Goal: Use online tool/utility: Use online tool/utility

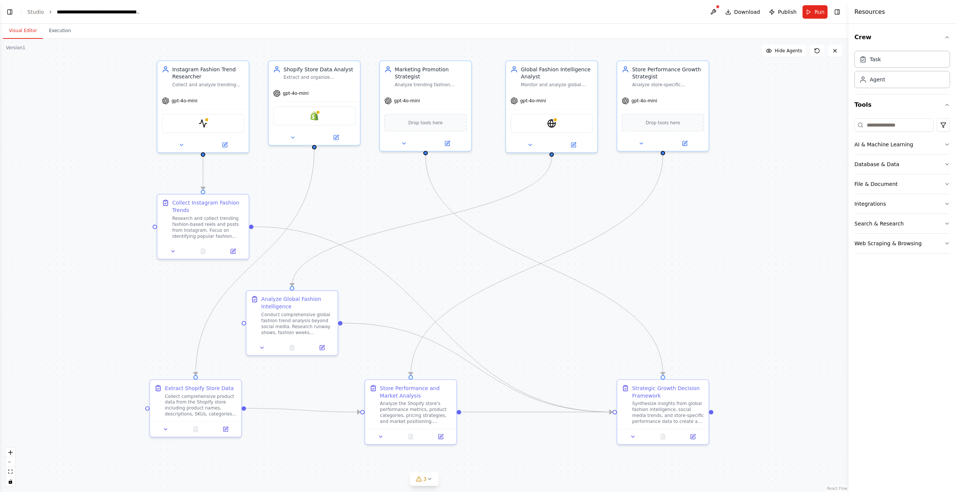
scroll to position [975, 0]
click at [658, 72] on div "Store Performance Growth Strategist" at bounding box center [668, 71] width 72 height 15
click at [643, 147] on div at bounding box center [662, 141] width 91 height 15
click at [642, 142] on icon at bounding box center [641, 141] width 3 height 1
click at [750, 193] on icon "button" at bounding box center [751, 193] width 4 height 2
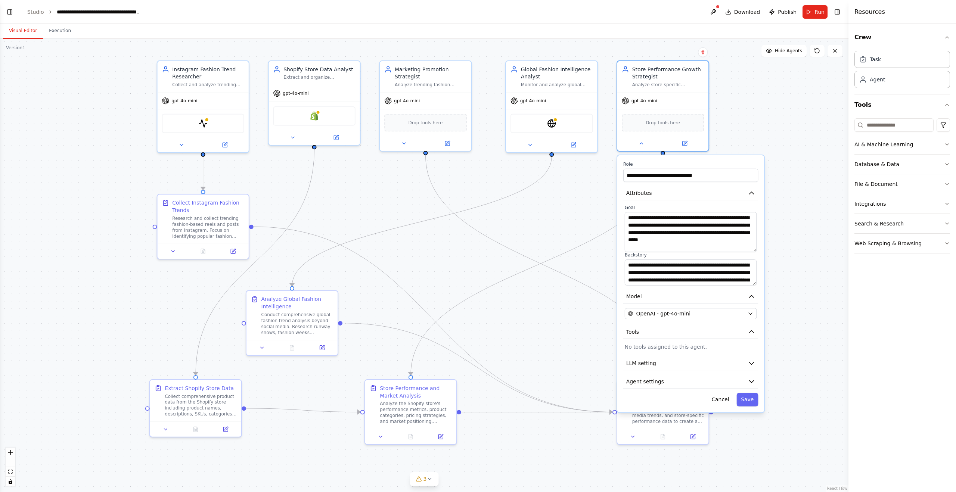
drag, startPoint x: 754, startPoint y: 236, endPoint x: 764, endPoint y: 250, distance: 17.2
click at [764, 250] on div "**********" at bounding box center [690, 283] width 147 height 257
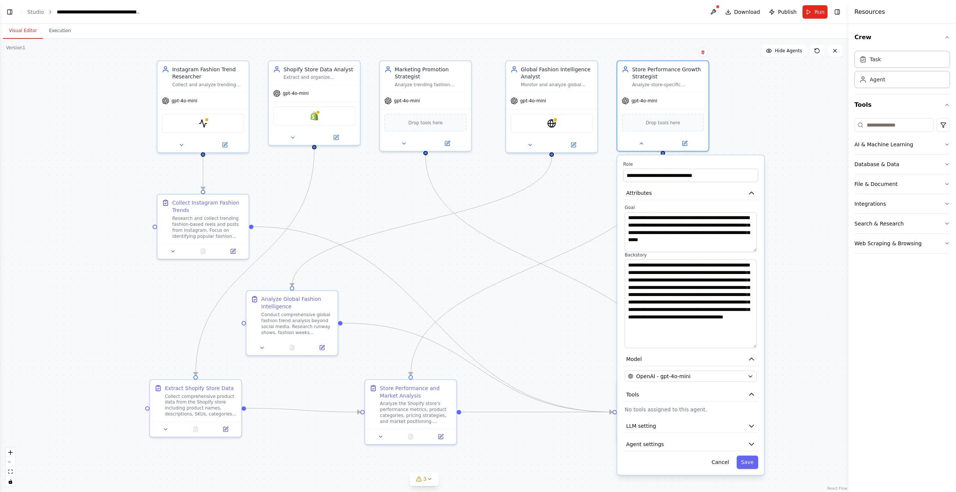
drag, startPoint x: 755, startPoint y: 282, endPoint x: 759, endPoint y: 345, distance: 62.8
click at [759, 345] on div "**********" at bounding box center [690, 315] width 147 height 320
click at [714, 238] on textarea "**********" at bounding box center [691, 232] width 132 height 40
click at [757, 205] on div "**********" at bounding box center [690, 276] width 135 height 143
click at [749, 192] on icon "button" at bounding box center [751, 192] width 7 height 7
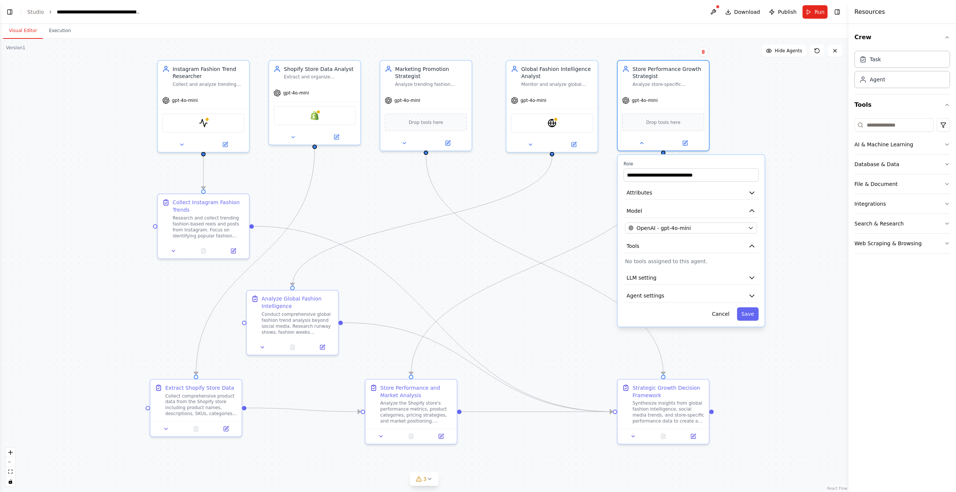
click at [637, 153] on div ".deletable-edge-delete-btn { width: 20px; height: 20px; border: 0px solid #ffff…" at bounding box center [424, 265] width 848 height 453
click at [643, 143] on icon at bounding box center [642, 142] width 6 height 6
click at [376, 435] on button at bounding box center [381, 435] width 25 height 9
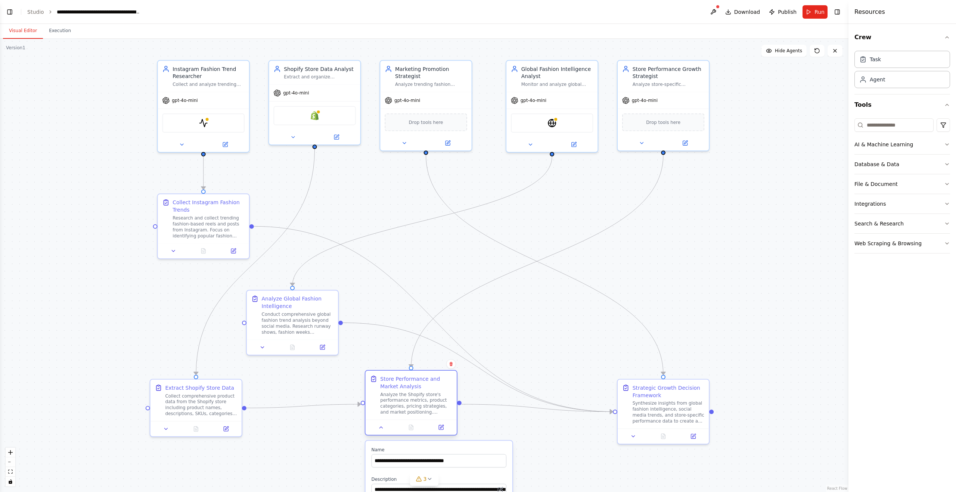
drag, startPoint x: 409, startPoint y: 387, endPoint x: 407, endPoint y: 376, distance: 10.6
click at [407, 376] on div "Store Performance and Market Analysis" at bounding box center [416, 382] width 72 height 15
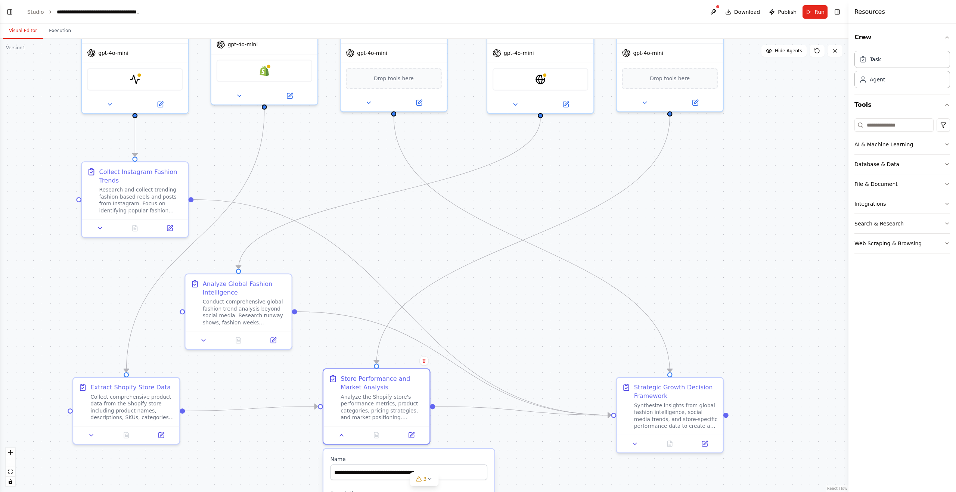
click at [581, 444] on div ".deletable-edge-delete-btn { width: 20px; height: 20px; border: 0px solid #ffff…" at bounding box center [424, 265] width 848 height 453
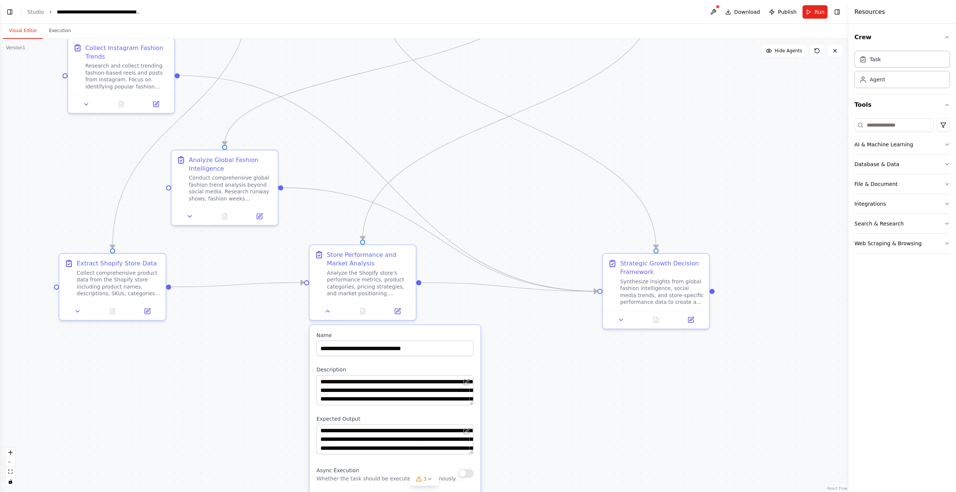
drag, startPoint x: 737, startPoint y: 334, endPoint x: 726, endPoint y: 202, distance: 131.9
click at [725, 204] on div ".deletable-edge-delete-btn { width: 20px; height: 20px; border: 0px solid #ffff…" at bounding box center [424, 265] width 848 height 453
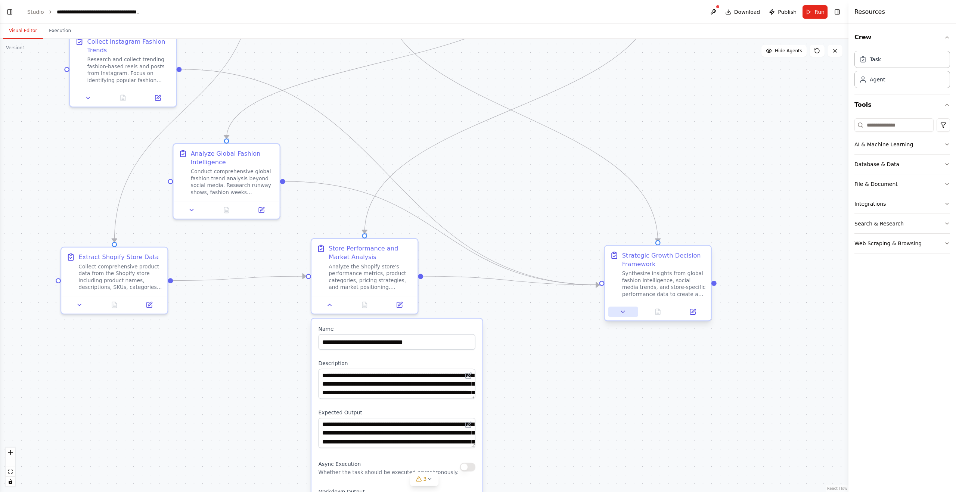
click at [620, 313] on icon at bounding box center [622, 311] width 7 height 7
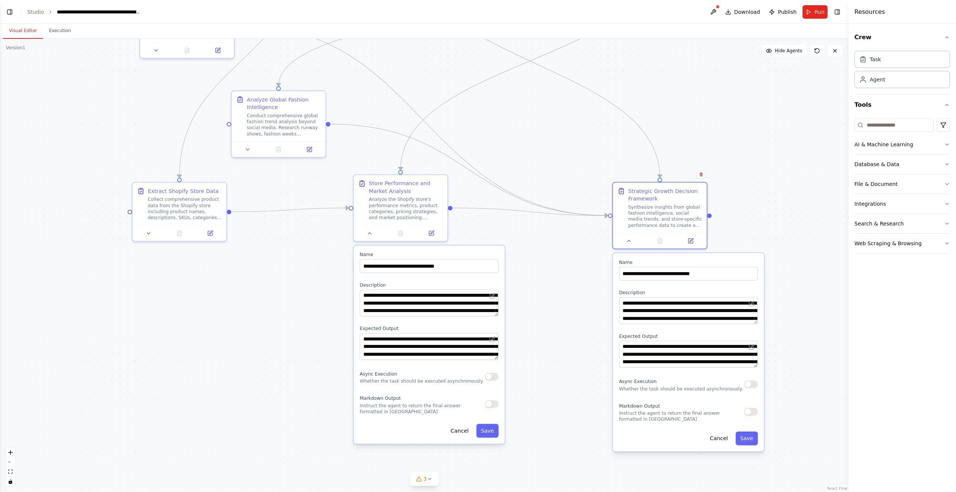
drag, startPoint x: 811, startPoint y: 398, endPoint x: 794, endPoint y: 273, distance: 125.5
click at [794, 274] on div ".deletable-edge-delete-btn { width: 20px; height: 20px; border: 0px solid #ffff…" at bounding box center [424, 265] width 848 height 453
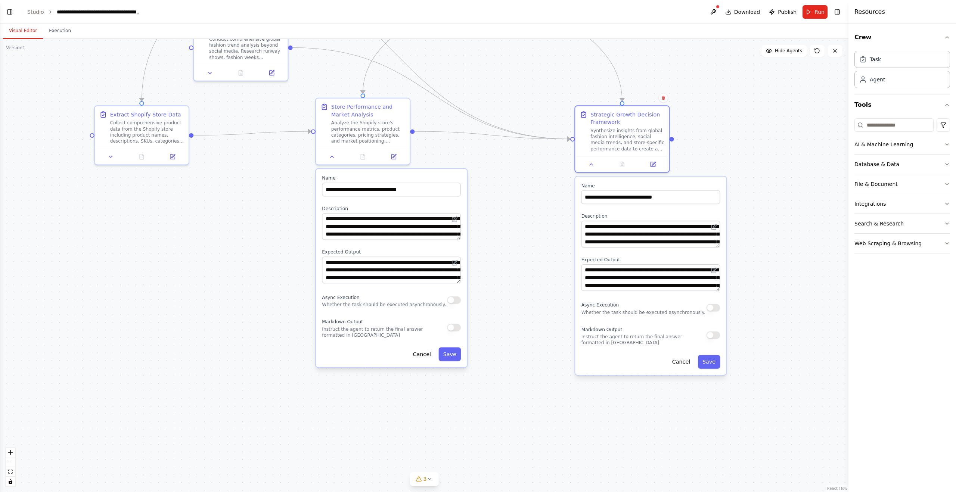
drag, startPoint x: 794, startPoint y: 321, endPoint x: 757, endPoint y: 286, distance: 50.2
click at [757, 286] on div ".deletable-edge-delete-btn { width: 20px; height: 20px; border: 0px solid #ffff…" at bounding box center [424, 265] width 848 height 453
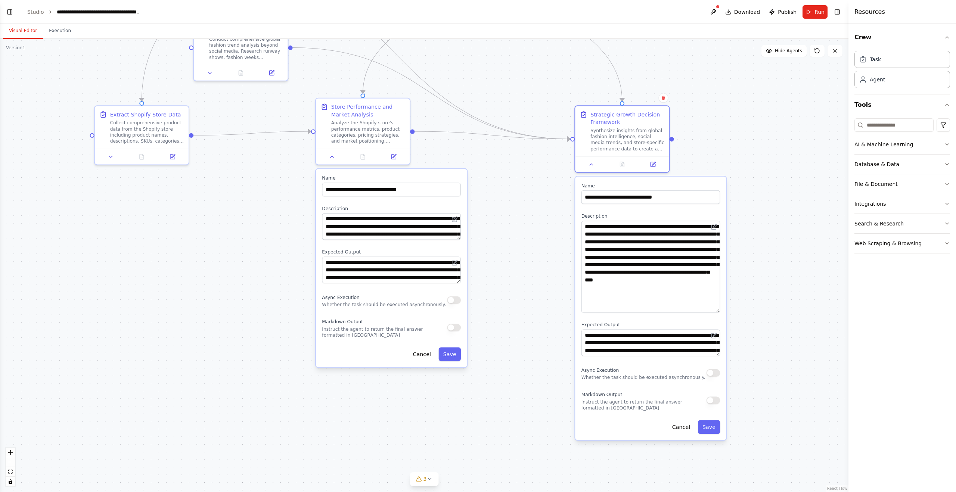
drag, startPoint x: 717, startPoint y: 246, endPoint x: 708, endPoint y: 311, distance: 65.9
click at [708, 311] on textarea "**********" at bounding box center [650, 267] width 139 height 92
drag, startPoint x: 613, startPoint y: 251, endPoint x: 687, endPoint y: 297, distance: 87.8
click at [687, 297] on textarea "**********" at bounding box center [650, 267] width 139 height 92
click at [643, 303] on textarea "**********" at bounding box center [650, 267] width 139 height 92
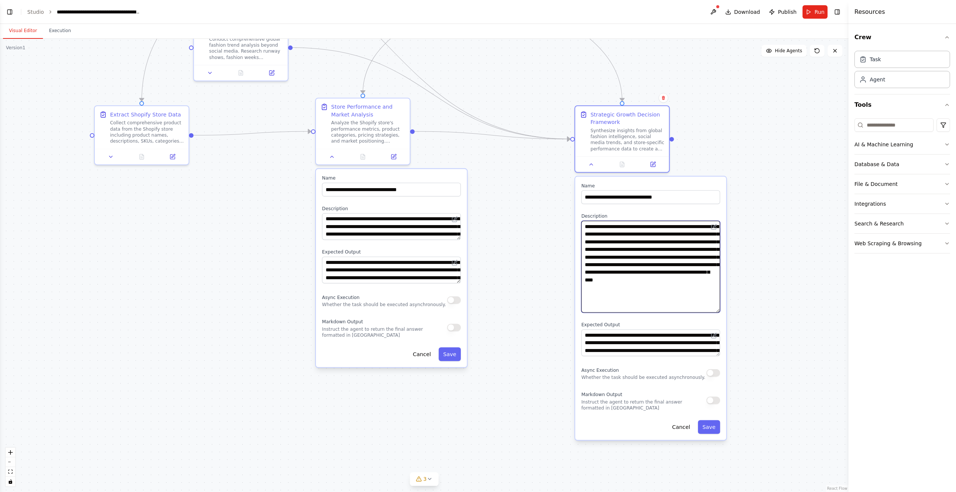
drag, startPoint x: 625, startPoint y: 303, endPoint x: 610, endPoint y: 242, distance: 63.4
click at [610, 242] on textarea "**********" at bounding box center [650, 267] width 139 height 92
click at [667, 281] on textarea "**********" at bounding box center [650, 267] width 139 height 92
drag, startPoint x: 667, startPoint y: 280, endPoint x: 662, endPoint y: 304, distance: 24.7
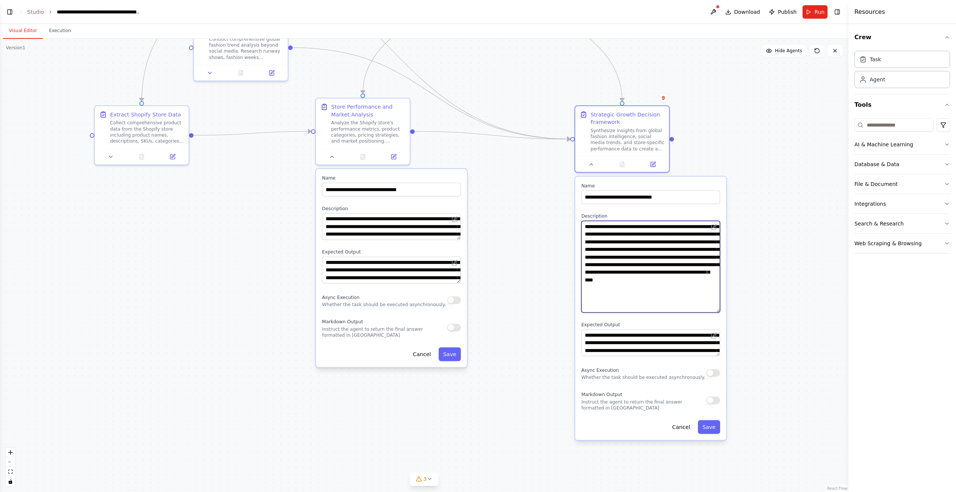
click at [662, 304] on textarea "**********" at bounding box center [650, 267] width 139 height 92
click at [662, 305] on textarea "**********" at bounding box center [650, 267] width 139 height 92
drag, startPoint x: 661, startPoint y: 306, endPoint x: 665, endPoint y: 279, distance: 28.0
click at [665, 278] on textarea "**********" at bounding box center [650, 267] width 139 height 92
click at [665, 279] on textarea "**********" at bounding box center [650, 267] width 139 height 92
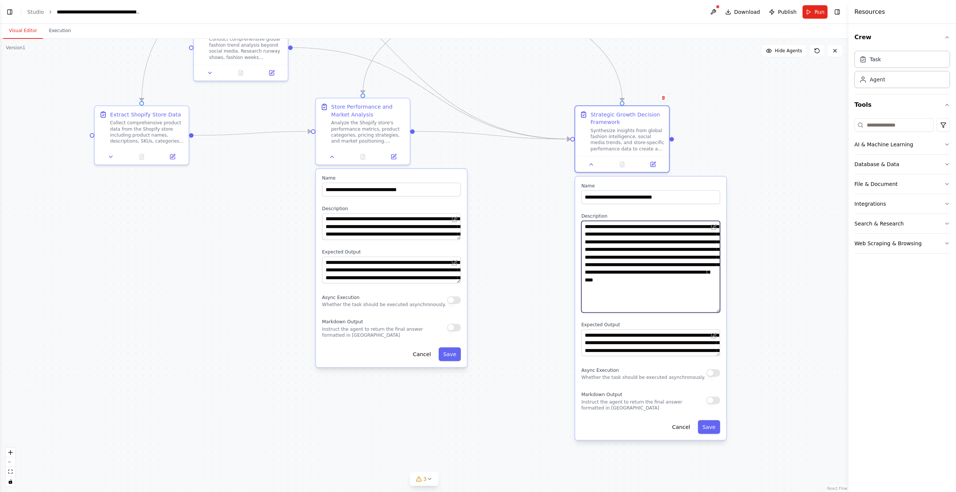
drag, startPoint x: 665, startPoint y: 278, endPoint x: 662, endPoint y: 301, distance: 23.0
click at [663, 301] on textarea "**********" at bounding box center [650, 267] width 139 height 92
click at [662, 301] on textarea "**********" at bounding box center [650, 267] width 139 height 92
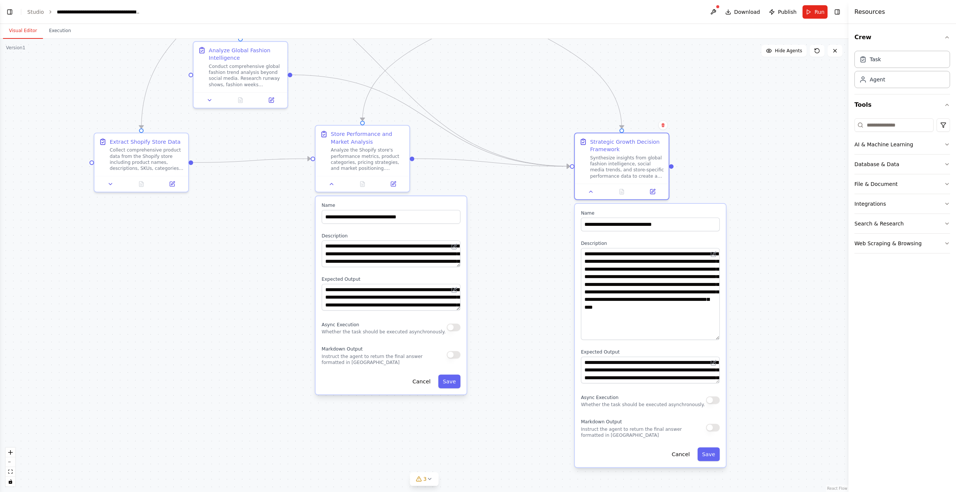
drag, startPoint x: 764, startPoint y: 271, endPoint x: 765, endPoint y: 301, distance: 29.5
click at [765, 301] on div ".deletable-edge-delete-btn { width: 20px; height: 20px; border: 0px solid #ffff…" at bounding box center [424, 265] width 848 height 453
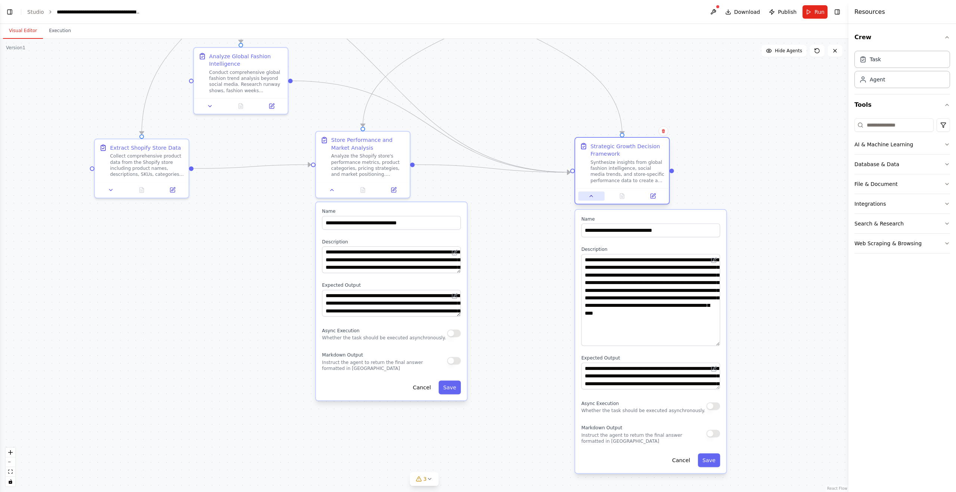
click at [592, 195] on icon at bounding box center [591, 196] width 6 height 6
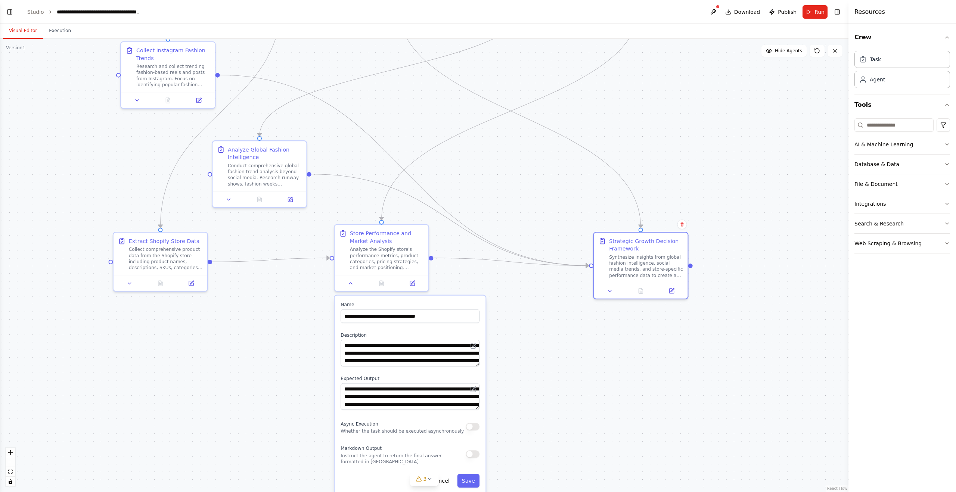
drag, startPoint x: 718, startPoint y: 184, endPoint x: 738, endPoint y: 278, distance: 96.0
click at [738, 278] on div ".deletable-edge-delete-btn { width: 20px; height: 20px; border: 0px solid #ffff…" at bounding box center [424, 265] width 848 height 453
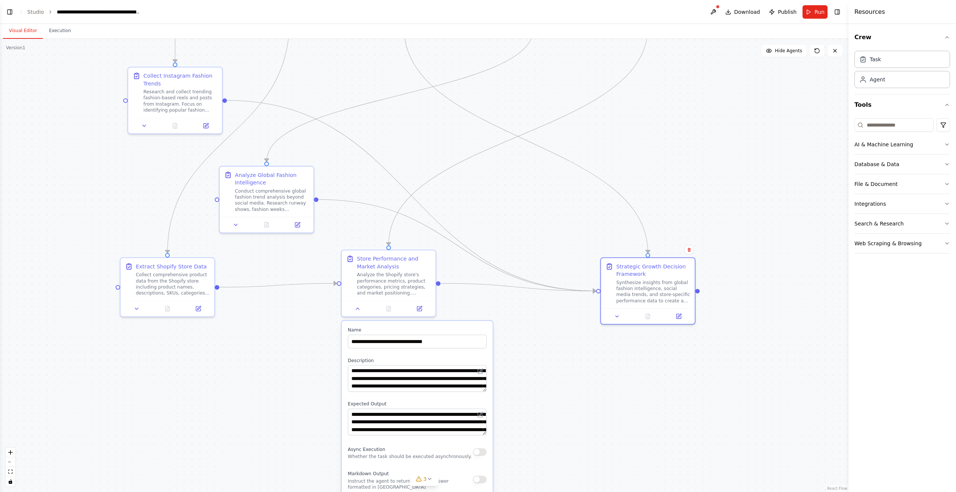
drag, startPoint x: 606, startPoint y: 120, endPoint x: 643, endPoint y: 230, distance: 116.1
click at [643, 230] on div ".deletable-edge-delete-btn { width: 20px; height: 20px; border: 0px solid #ffff…" at bounding box center [424, 265] width 848 height 453
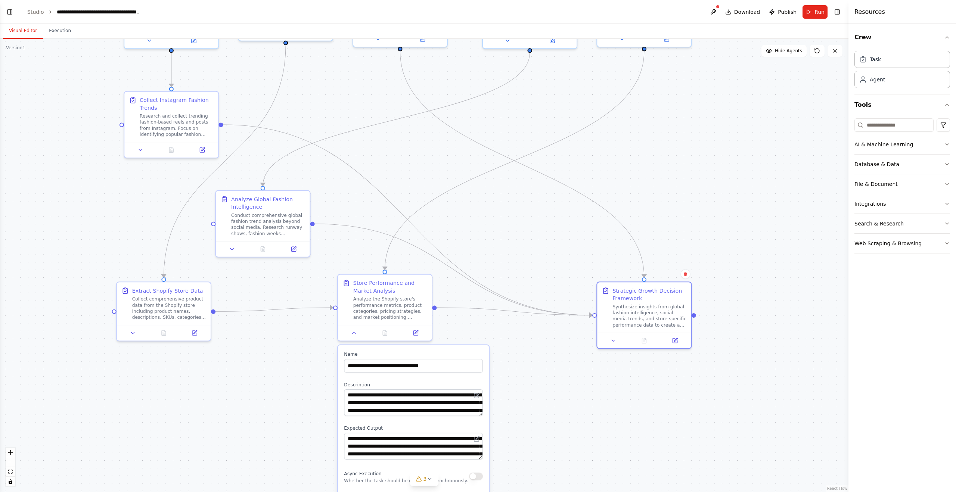
drag, startPoint x: 690, startPoint y: 245, endPoint x: 645, endPoint y: 113, distance: 139.7
click at [644, 119] on div ".deletable-edge-delete-btn { width: 20px; height: 20px; border: 0px solid #ffff…" at bounding box center [424, 265] width 848 height 453
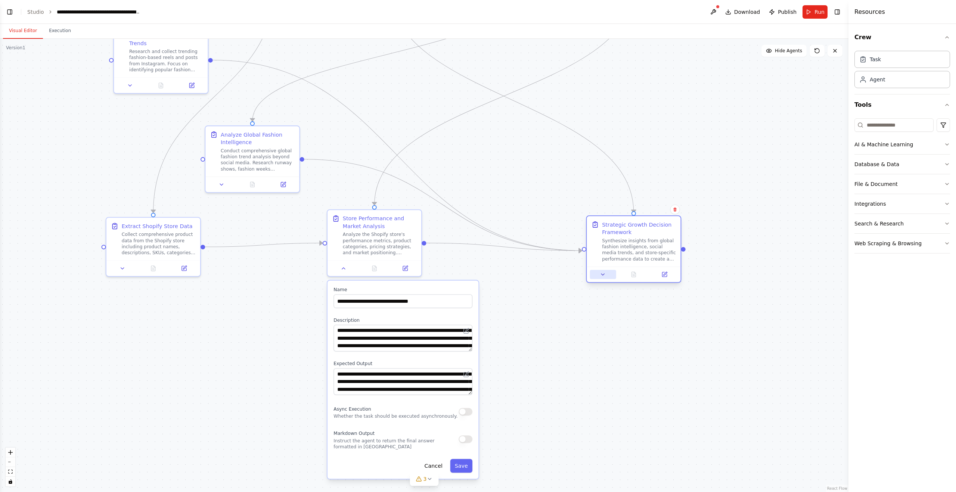
click at [598, 277] on button at bounding box center [603, 274] width 26 height 9
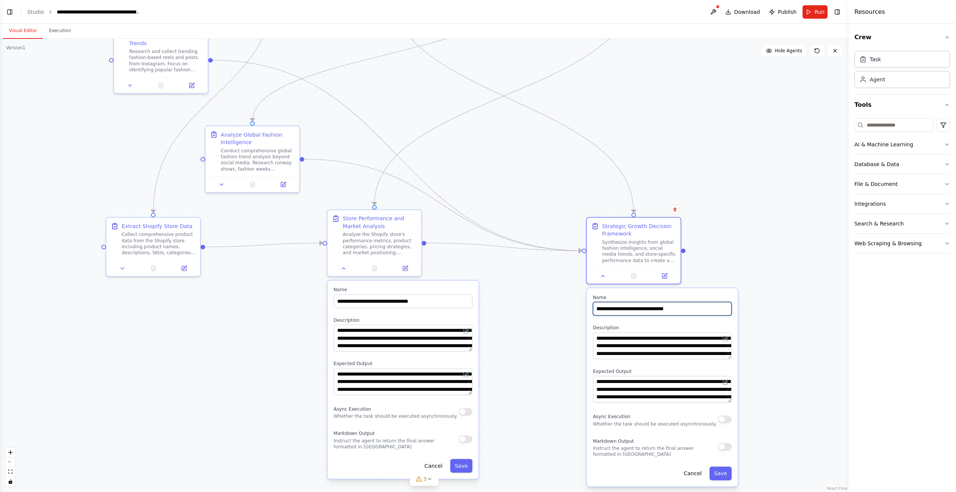
click at [700, 309] on input "**********" at bounding box center [662, 309] width 139 height 14
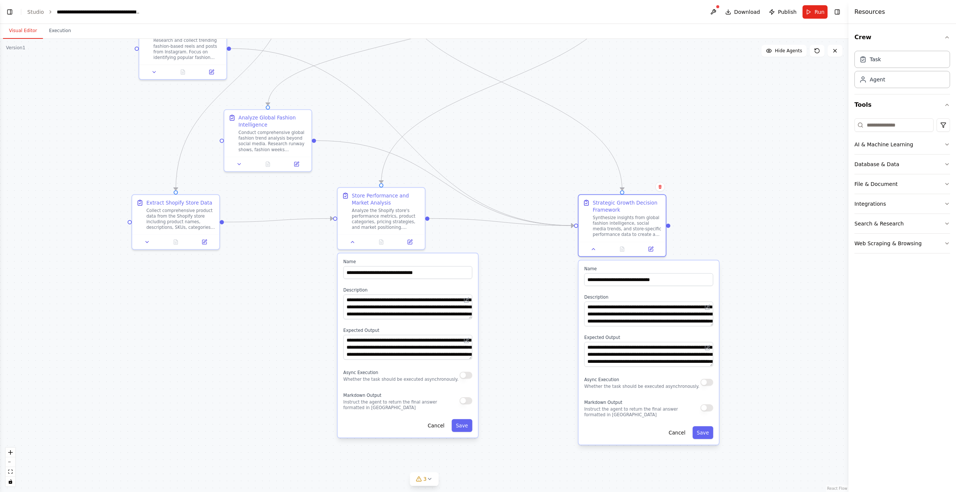
drag, startPoint x: 800, startPoint y: 360, endPoint x: 794, endPoint y: 337, distance: 23.7
click at [794, 337] on div ".deletable-edge-delete-btn { width: 20px; height: 20px; border: 0px solid #ffff…" at bounding box center [424, 265] width 848 height 453
drag, startPoint x: 711, startPoint y: 369, endPoint x: 713, endPoint y: 398, distance: 29.6
click at [713, 398] on div "**********" at bounding box center [648, 369] width 140 height 217
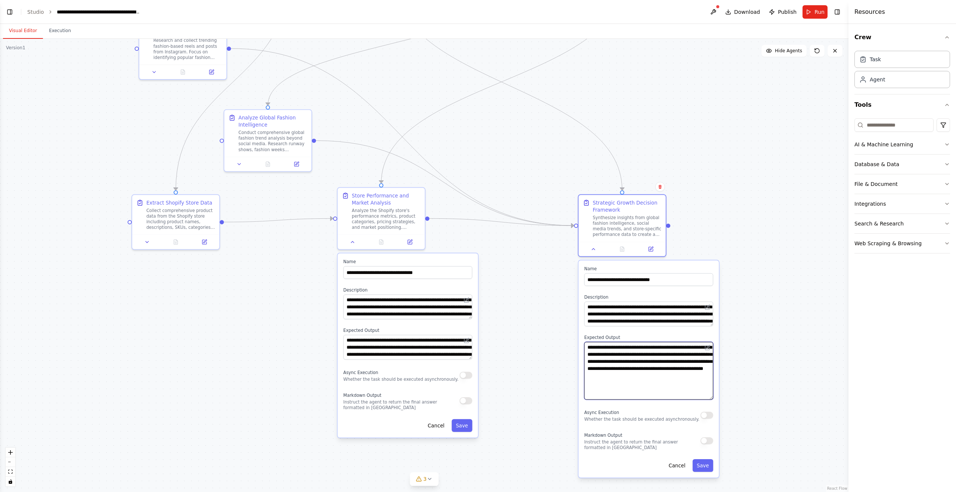
click at [633, 394] on textarea "**********" at bounding box center [648, 371] width 129 height 58
click at [789, 375] on div ".deletable-edge-delete-btn { width: 20px; height: 20px; border: 0px solid #ffff…" at bounding box center [424, 265] width 848 height 453
click at [671, 377] on textarea "**********" at bounding box center [648, 371] width 129 height 58
click at [645, 388] on textarea "**********" at bounding box center [648, 371] width 129 height 58
drag, startPoint x: 470, startPoint y: 358, endPoint x: 475, endPoint y: 377, distance: 19.4
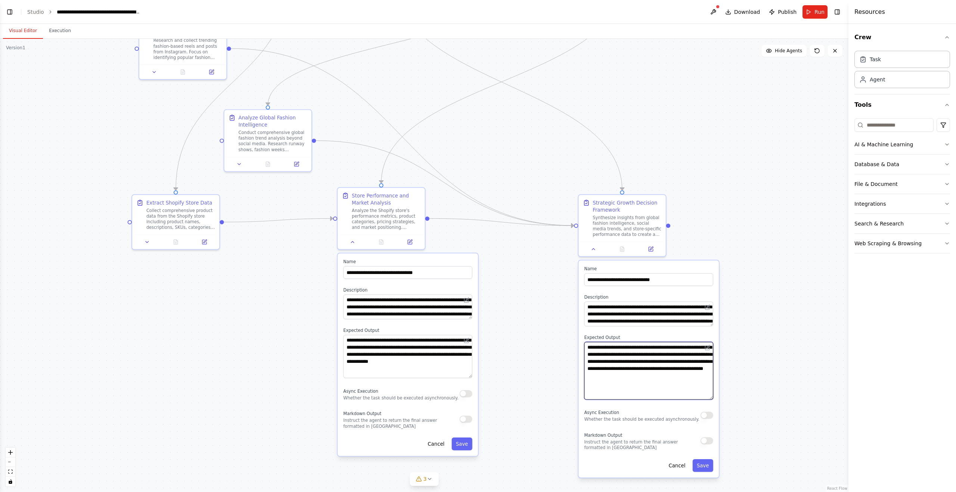
click at [475, 377] on div "**********" at bounding box center [408, 355] width 140 height 203
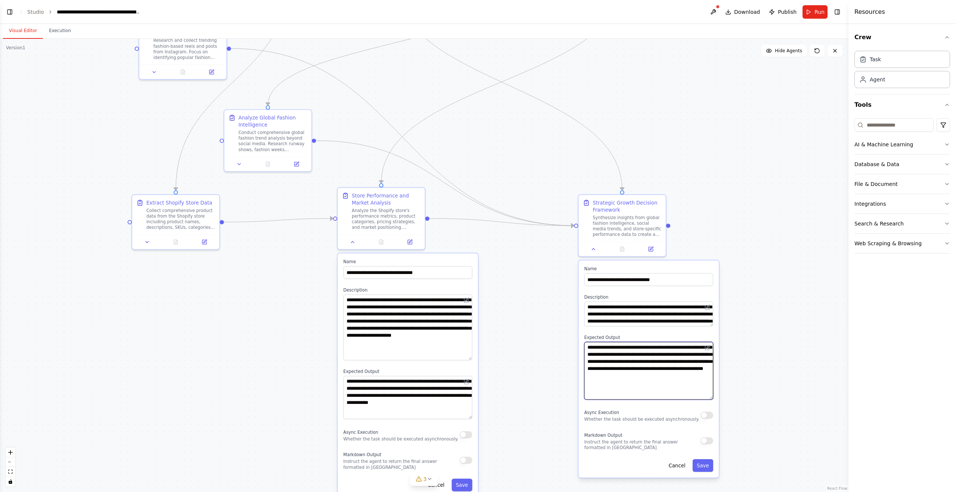
drag, startPoint x: 470, startPoint y: 317, endPoint x: 468, endPoint y: 358, distance: 41.1
click at [468, 358] on textarea "**********" at bounding box center [407, 328] width 129 height 66
drag, startPoint x: 469, startPoint y: 361, endPoint x: 495, endPoint y: 354, distance: 27.1
click at [470, 361] on textarea "**********" at bounding box center [407, 329] width 129 height 68
click at [497, 353] on div ".deletable-edge-delete-btn { width: 20px; height: 20px; border: 0px solid #ffff…" at bounding box center [424, 265] width 848 height 453
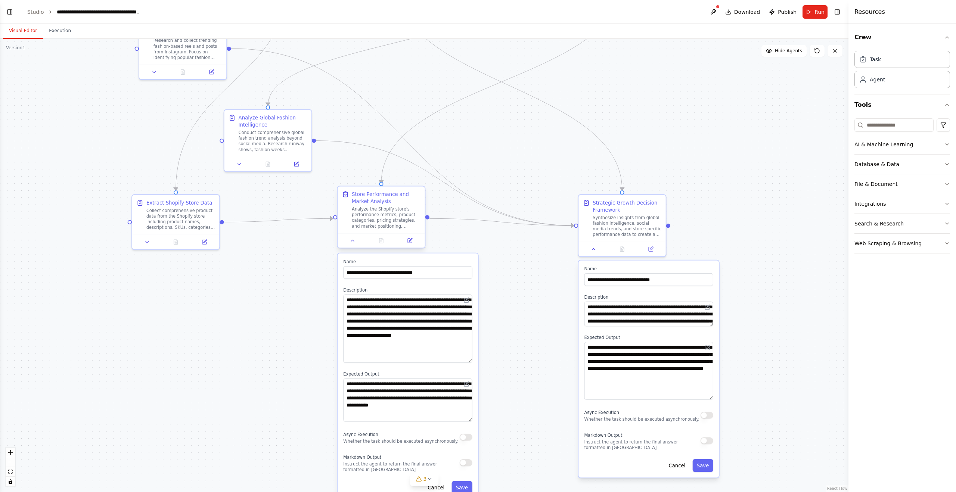
click at [402, 206] on div "Store Performance and Market Analysis Analyze the Shopify store's performance m…" at bounding box center [386, 210] width 69 height 38
click at [606, 218] on div "Synthesize insights from global fashion intelligence, social media trends, and …" at bounding box center [627, 225] width 69 height 23
click at [263, 133] on div "Conduct comprehensive global fashion trend analysis beyond social media. Resear…" at bounding box center [273, 139] width 69 height 23
click at [534, 134] on div ".deletable-edge-delete-btn { width: 20px; height: 20px; border: 0px solid #ffff…" at bounding box center [424, 265] width 848 height 453
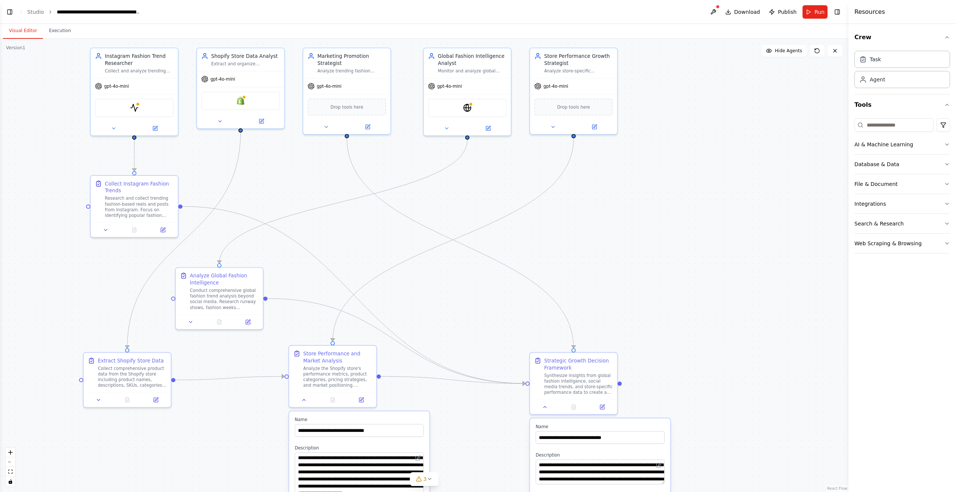
drag, startPoint x: 629, startPoint y: 75, endPoint x: 580, endPoint y: 233, distance: 165.2
click at [580, 233] on div ".deletable-edge-delete-btn { width: 20px; height: 20px; border: 0px solid #ffff…" at bounding box center [424, 265] width 848 height 453
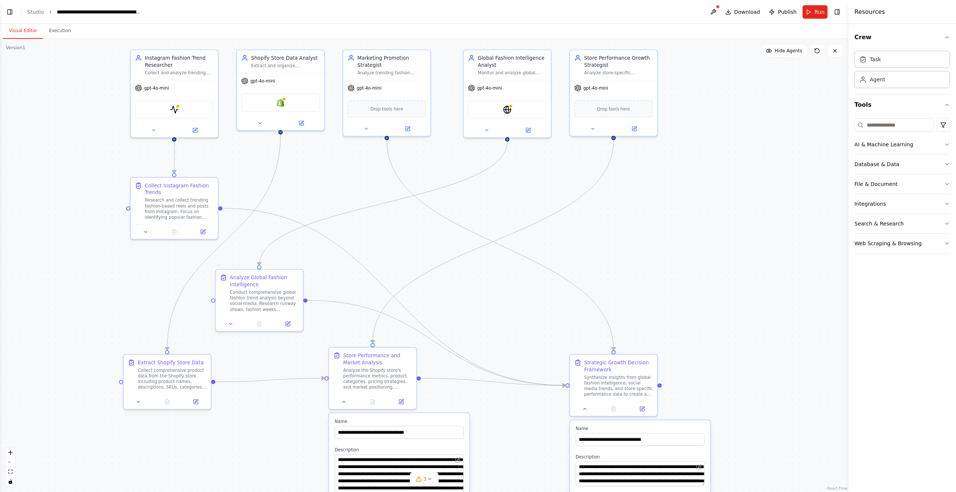
drag, startPoint x: 580, startPoint y: 223, endPoint x: 619, endPoint y: 225, distance: 40.0
click at [619, 225] on div ".deletable-edge-delete-btn { width: 20px; height: 20px; border: 0px solid #ffff…" at bounding box center [424, 265] width 848 height 453
click at [339, 406] on div at bounding box center [372, 400] width 87 height 15
click at [346, 404] on button at bounding box center [344, 400] width 24 height 9
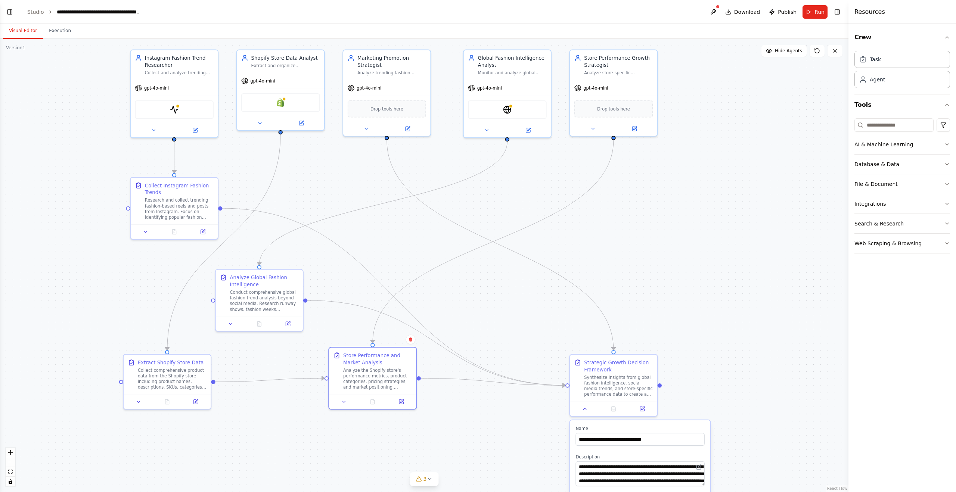
drag, startPoint x: 510, startPoint y: 414, endPoint x: 551, endPoint y: 413, distance: 41.5
click at [510, 414] on div ".deletable-edge-delete-btn { width: 20px; height: 20px; border: 0px solid #ffff…" at bounding box center [424, 265] width 848 height 453
click at [581, 410] on button at bounding box center [585, 407] width 24 height 9
click at [690, 343] on div ".deletable-edge-delete-btn { width: 20px; height: 20px; border: 0px solid #ffff…" at bounding box center [424, 265] width 848 height 453
drag, startPoint x: 356, startPoint y: 359, endPoint x: 355, endPoint y: 365, distance: 5.7
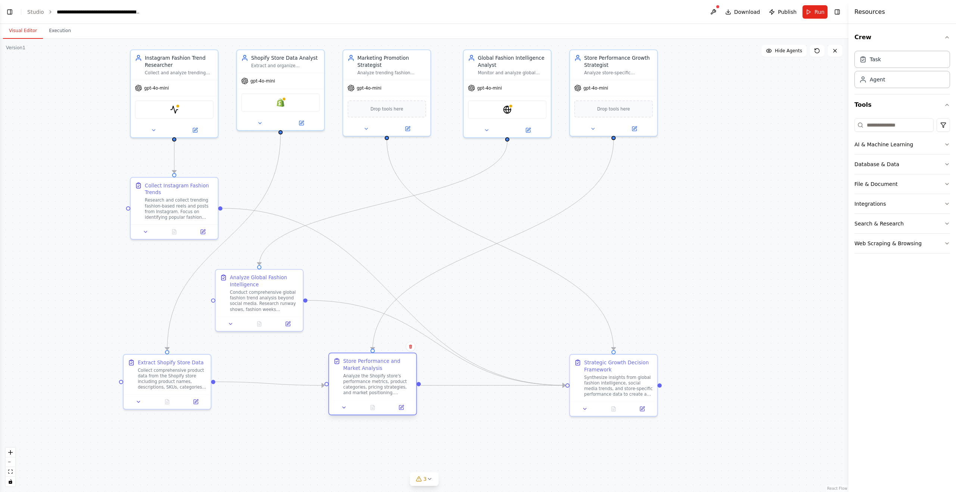
click at [355, 365] on div "Store Performance and Market Analysis" at bounding box center [377, 365] width 69 height 14
click at [669, 266] on div ".deletable-edge-delete-btn { width: 20px; height: 20px; border: 0px solid #ffff…" at bounding box center [424, 265] width 848 height 453
click at [611, 373] on div "Strategic Growth Decision Framework Synthesize insights from global fashion int…" at bounding box center [618, 377] width 69 height 38
drag, startPoint x: 372, startPoint y: 370, endPoint x: 388, endPoint y: 367, distance: 16.3
click at [388, 367] on div "Store Performance and Market Analysis" at bounding box center [391, 365] width 69 height 14
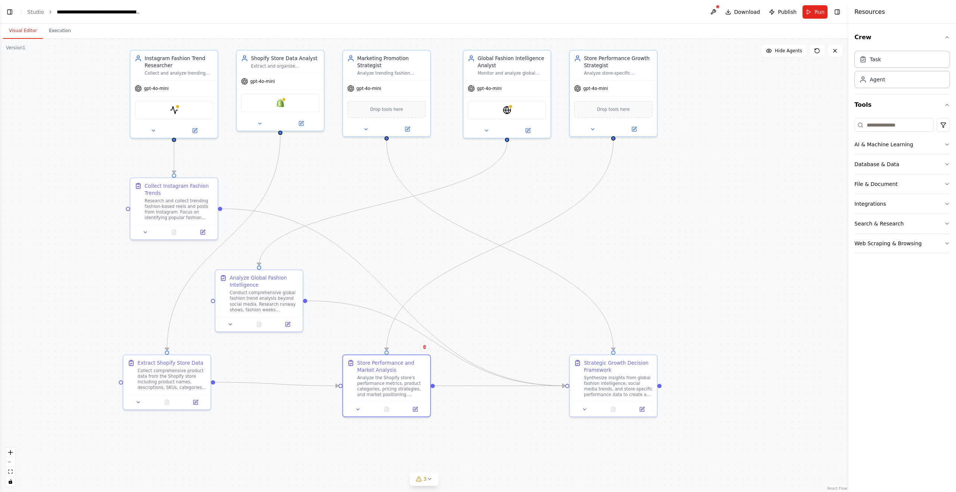
click at [660, 297] on div ".deletable-edge-delete-btn { width: 20px; height: 20px; border: 0px solid #ffff…" at bounding box center [424, 265] width 848 height 453
drag, startPoint x: 293, startPoint y: 290, endPoint x: 306, endPoint y: 286, distance: 13.3
click at [306, 286] on div "Conduct comprehensive global fashion trend analysis beyond social media. Resear…" at bounding box center [279, 292] width 69 height 23
click at [367, 254] on div ".deletable-edge-delete-btn { width: 20px; height: 20px; border: 0px solid #ffff…" at bounding box center [424, 265] width 848 height 453
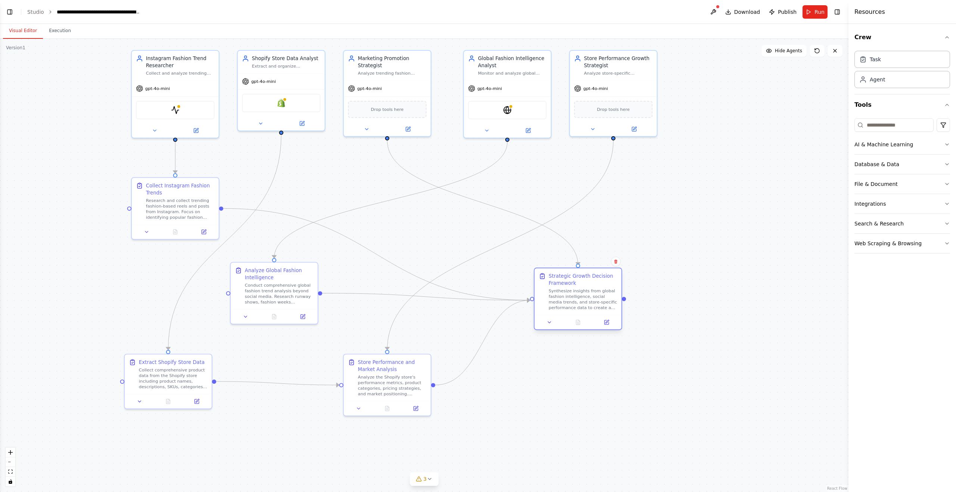
drag, startPoint x: 617, startPoint y: 382, endPoint x: 583, endPoint y: 298, distance: 90.4
click at [583, 298] on div "Synthesize insights from global fashion intelligence, social media trends, and …" at bounding box center [583, 299] width 69 height 23
click at [683, 310] on div ".deletable-edge-delete-btn { width: 20px; height: 20px; border: 0px solid #ffff…" at bounding box center [424, 265] width 848 height 453
click at [548, 326] on button at bounding box center [549, 322] width 24 height 9
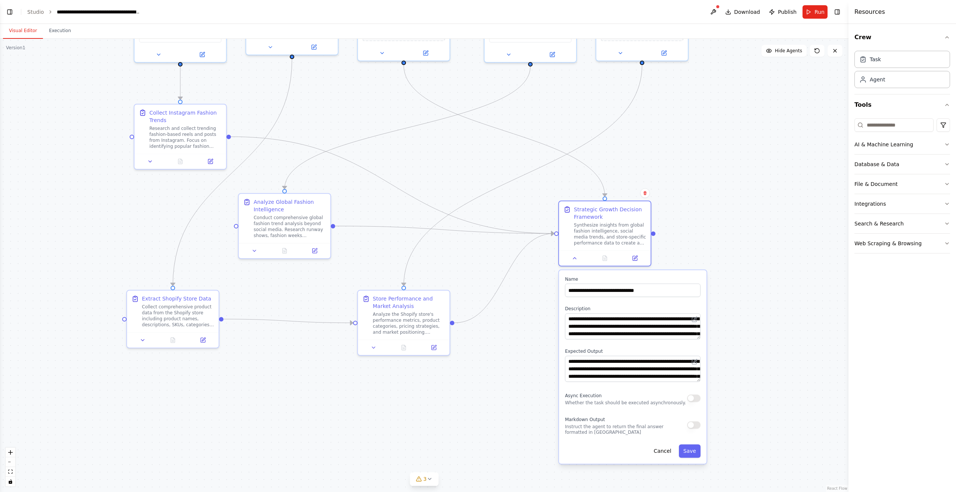
drag, startPoint x: 761, startPoint y: 298, endPoint x: 786, endPoint y: 237, distance: 65.8
click at [786, 237] on div ".deletable-edge-delete-btn { width: 20px; height: 20px; border: 0px solid #ffff…" at bounding box center [424, 265] width 848 height 453
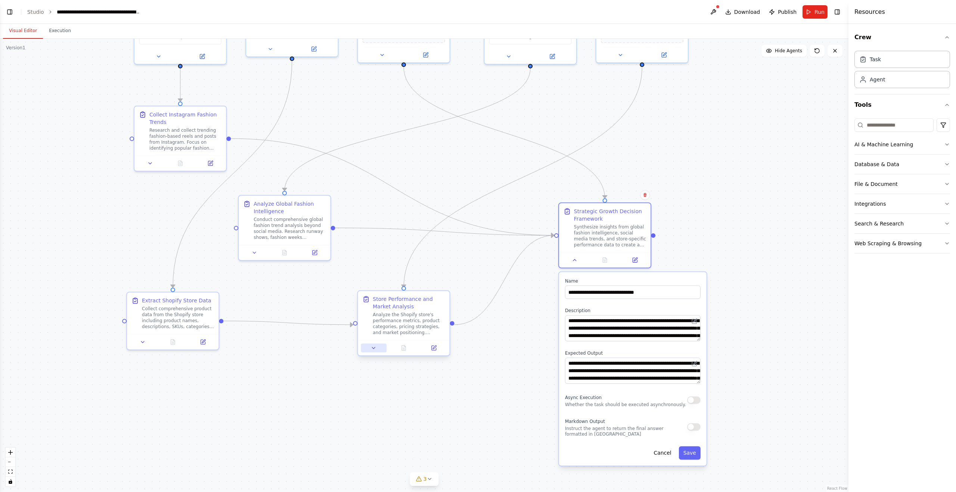
click at [373, 349] on icon at bounding box center [374, 348] width 6 height 6
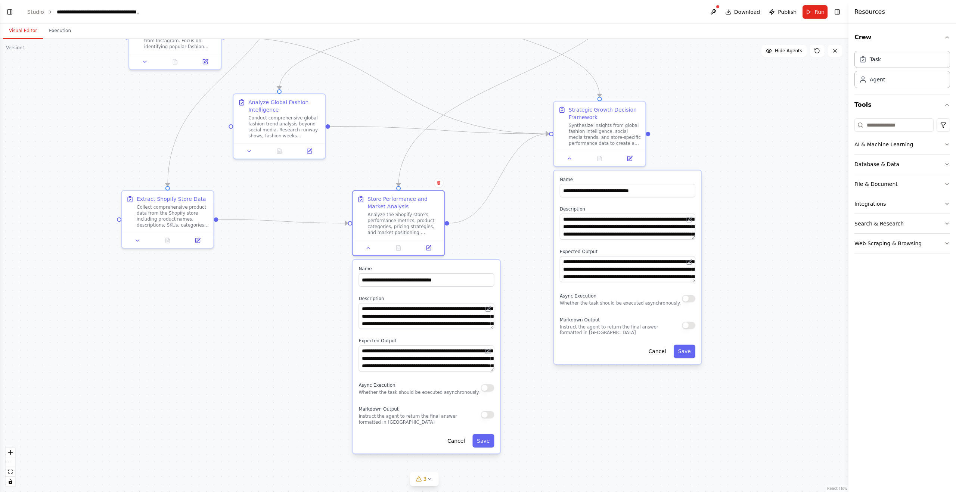
drag, startPoint x: 520, startPoint y: 344, endPoint x: 515, endPoint y: 242, distance: 101.7
click at [515, 242] on div ".deletable-edge-delete-btn { width: 20px; height: 20px; border: 0px solid #ffff…" at bounding box center [424, 265] width 848 height 453
click at [250, 150] on icon at bounding box center [249, 150] width 6 height 6
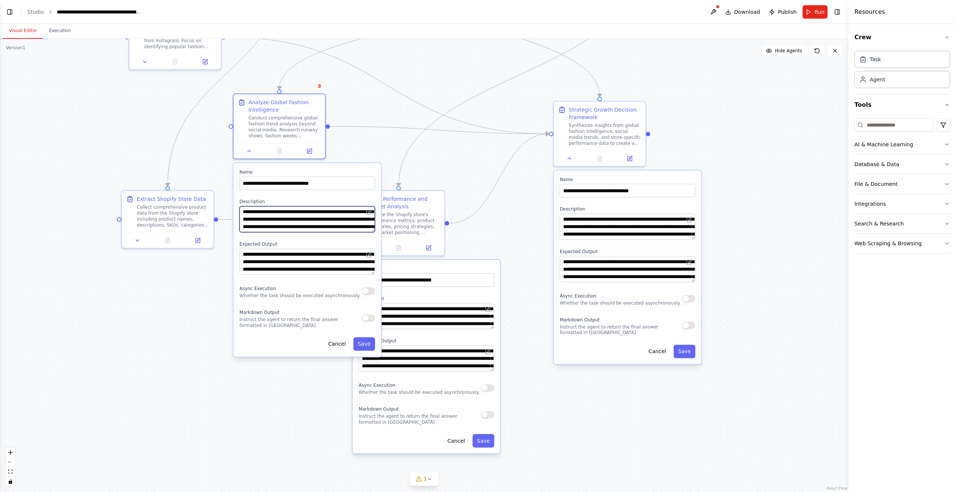
click at [327, 231] on textarea "**********" at bounding box center [307, 219] width 136 height 26
click at [364, 226] on textarea "**********" at bounding box center [307, 219] width 136 height 26
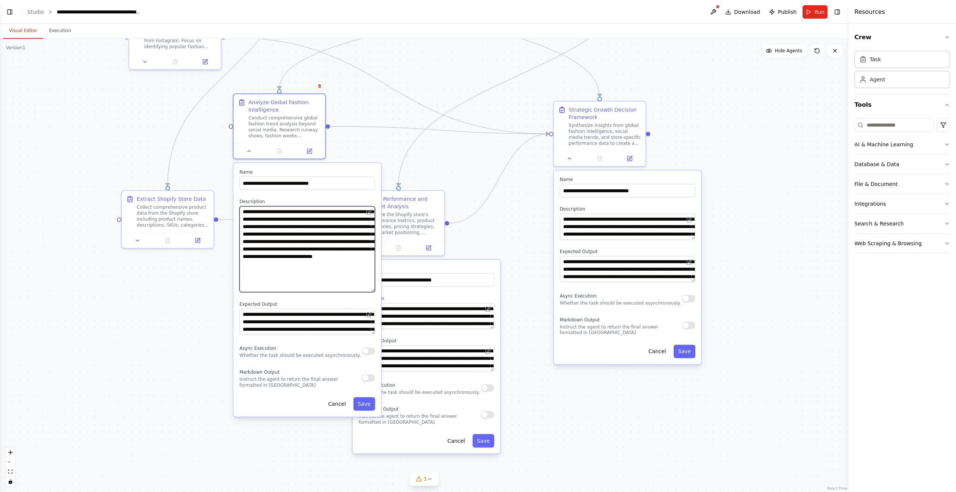
drag, startPoint x: 373, startPoint y: 233, endPoint x: 369, endPoint y: 291, distance: 58.4
click at [369, 291] on textarea "**********" at bounding box center [307, 249] width 136 height 86
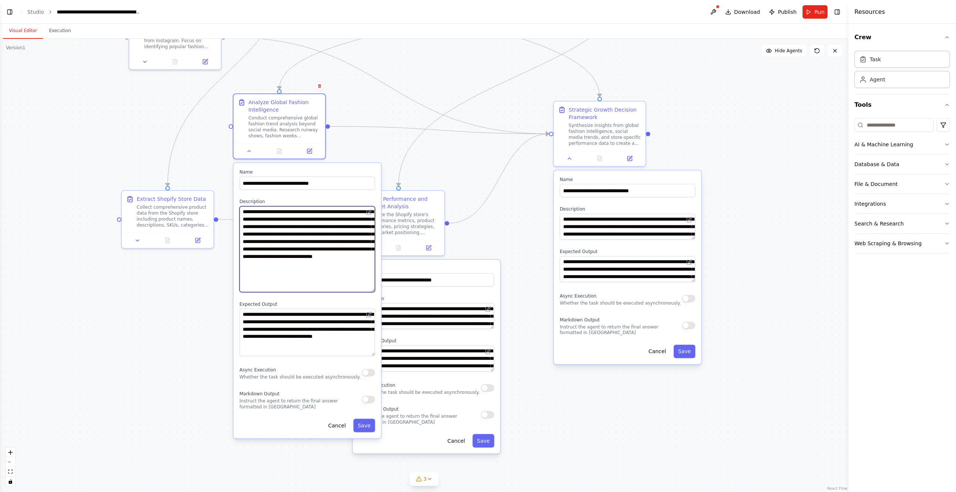
drag, startPoint x: 374, startPoint y: 333, endPoint x: 378, endPoint y: 355, distance: 22.8
click at [378, 355] on div "**********" at bounding box center [306, 300] width 147 height 275
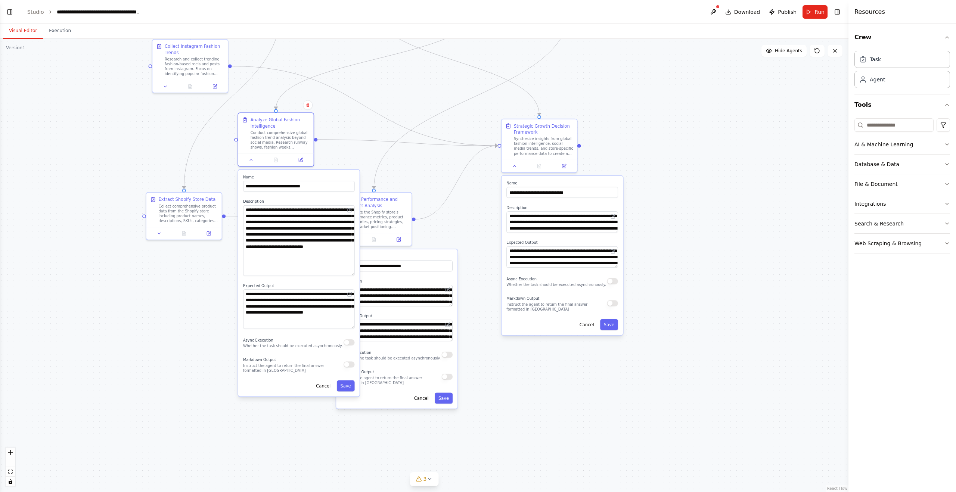
click at [456, 228] on div ".deletable-edge-delete-btn { width: 20px; height: 20px; border: 0px solid #ffff…" at bounding box center [424, 265] width 848 height 453
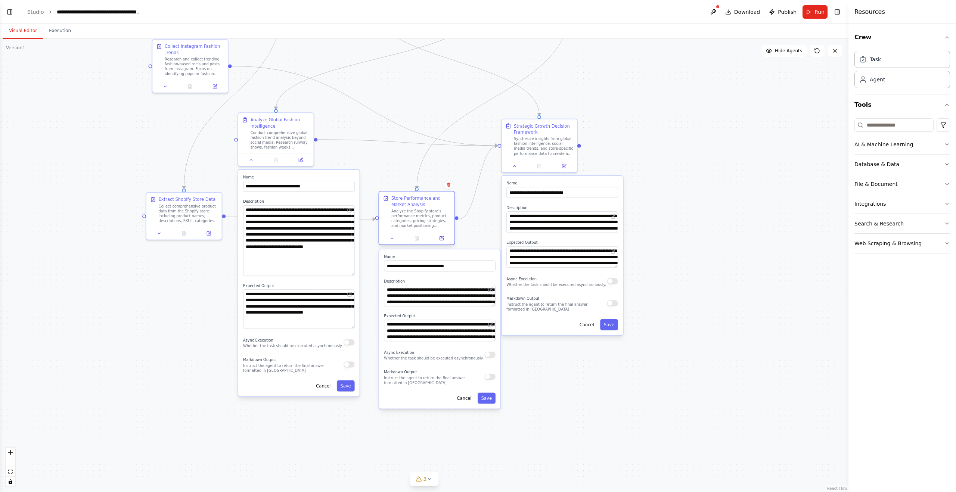
drag, startPoint x: 371, startPoint y: 206, endPoint x: 410, endPoint y: 205, distance: 39.6
click at [410, 205] on div "Store Performance and Market Analysis" at bounding box center [420, 201] width 59 height 12
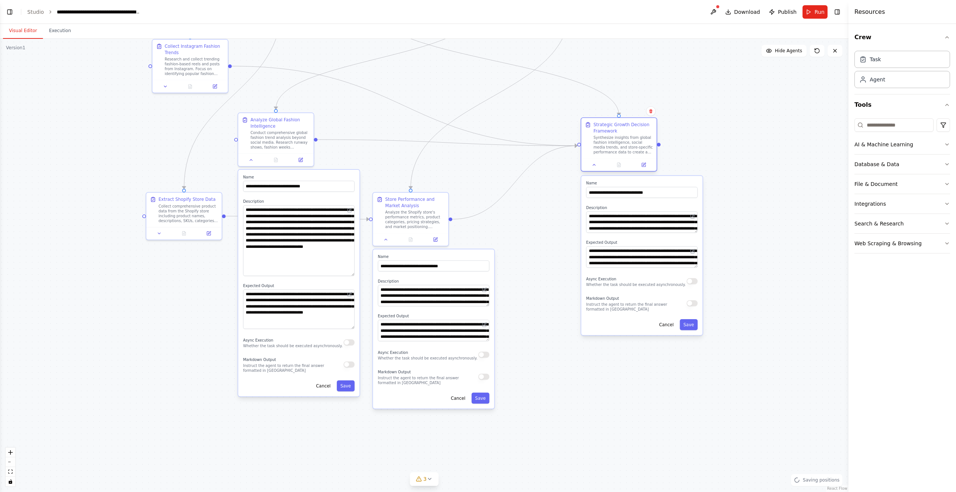
drag, startPoint x: 575, startPoint y: 129, endPoint x: 479, endPoint y: 146, distance: 97.4
click at [611, 128] on div "Strategic Growth Decision Framework" at bounding box center [622, 129] width 59 height 12
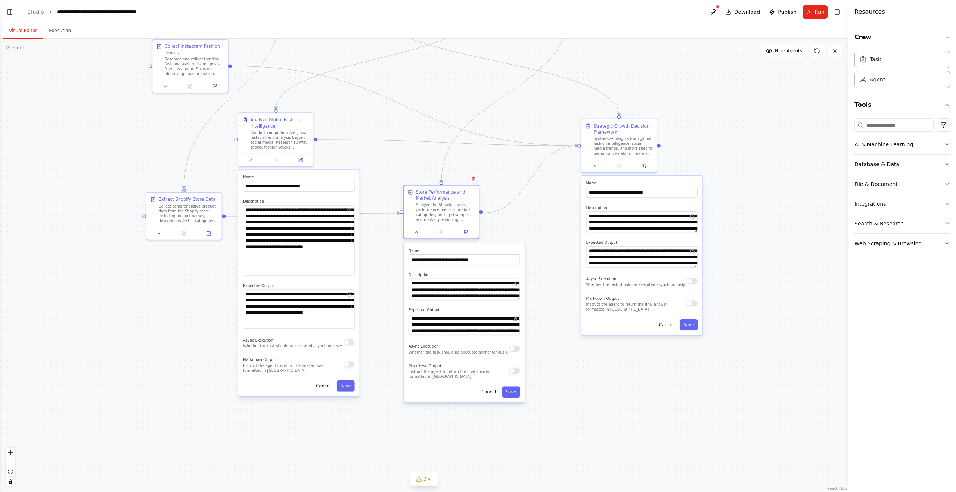
drag, startPoint x: 405, startPoint y: 205, endPoint x: 437, endPoint y: 199, distance: 32.7
click at [437, 199] on div "Store Performance and Market Analysis" at bounding box center [445, 195] width 59 height 12
click at [544, 226] on div ".deletable-edge-delete-btn { width: 20px; height: 20px; border: 0px solid #ffff…" at bounding box center [424, 265] width 848 height 453
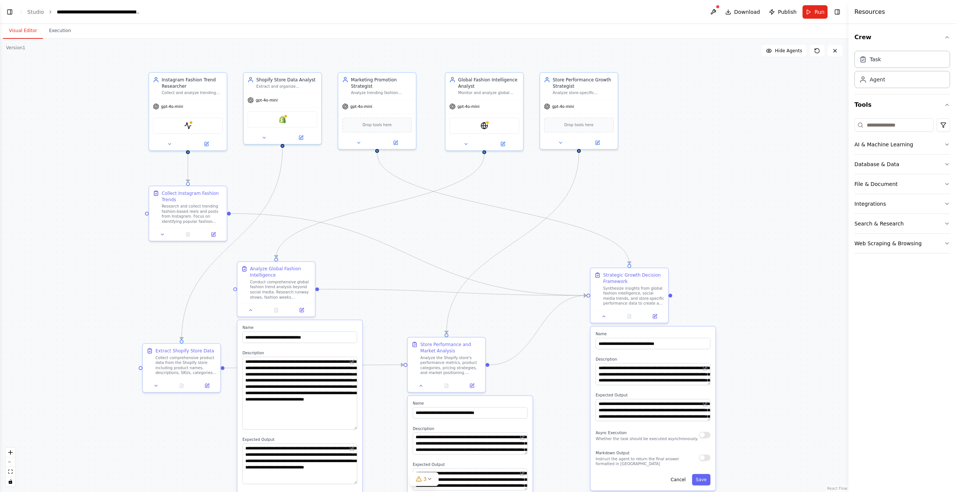
drag, startPoint x: 546, startPoint y: 209, endPoint x: 555, endPoint y: 361, distance: 152.2
click at [555, 361] on div ".deletable-edge-delete-btn { width: 20px; height: 20px; border: 0px solid #ffff…" at bounding box center [424, 265] width 848 height 453
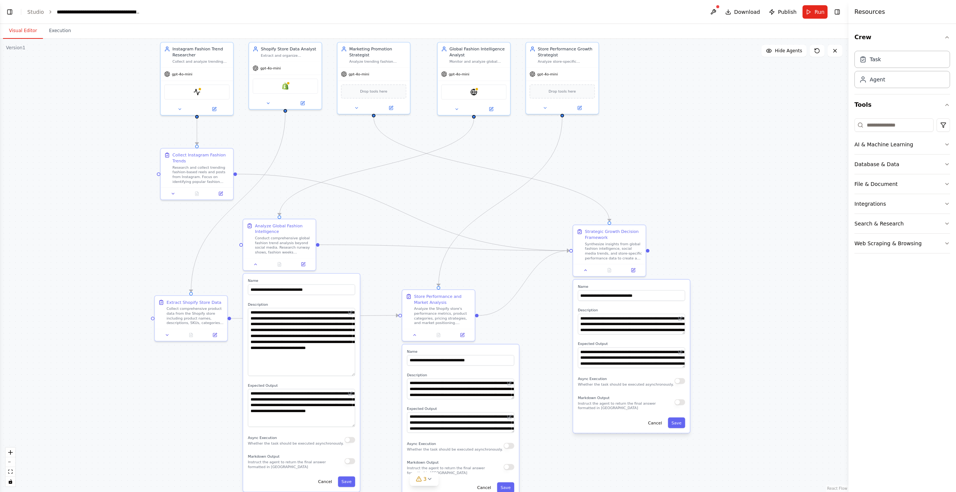
drag, startPoint x: 559, startPoint y: 364, endPoint x: 544, endPoint y: 316, distance: 50.8
click at [544, 316] on div ".deletable-edge-delete-btn { width: 20px; height: 20px; border: 0px solid #ffff…" at bounding box center [424, 265] width 848 height 453
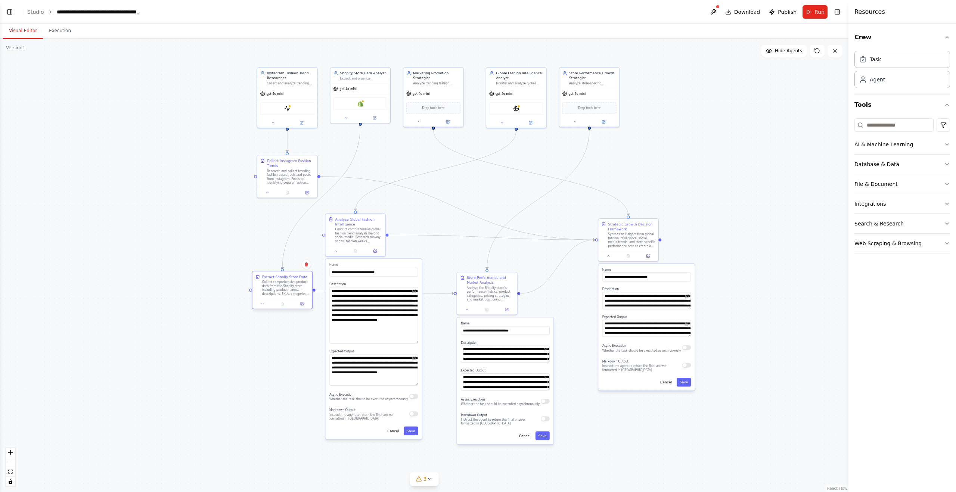
click at [289, 283] on div "Collect comprehensive product data from the Shopify store including product nam…" at bounding box center [285, 288] width 47 height 16
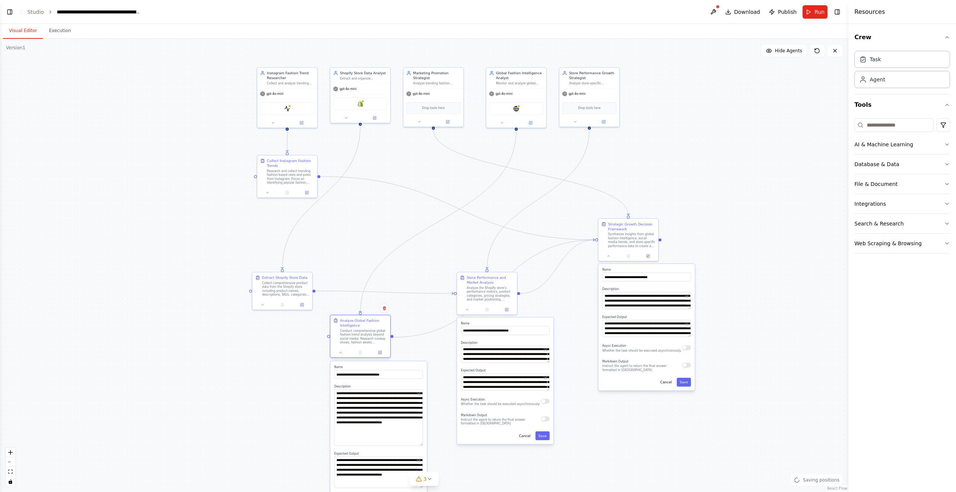
drag, startPoint x: 347, startPoint y: 224, endPoint x: 350, endPoint y: 323, distance: 99.4
click at [350, 323] on div "Analyze Global Fashion Intelligence Conduct comprehensive global fashion trend …" at bounding box center [363, 331] width 47 height 26
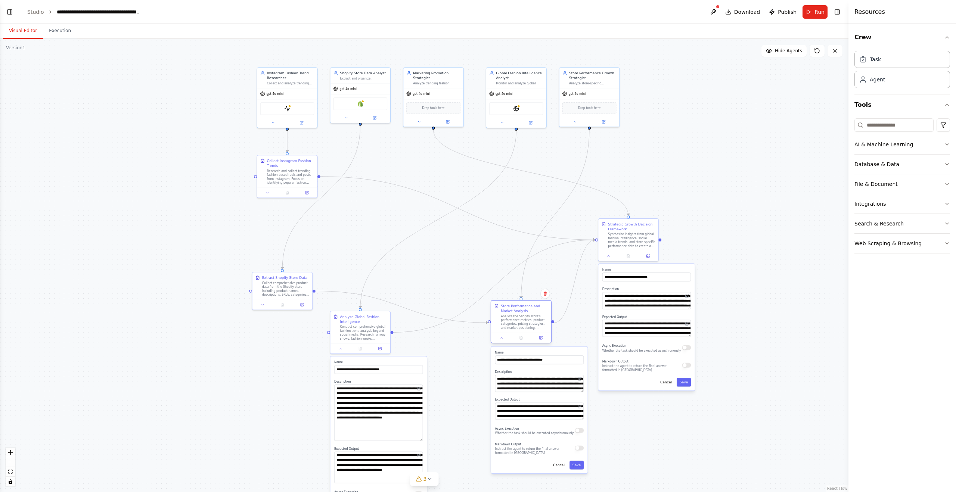
drag, startPoint x: 484, startPoint y: 285, endPoint x: 519, endPoint y: 314, distance: 44.6
click at [519, 314] on div "Store Performance and Market Analysis Analyze the Shopify store's performance m…" at bounding box center [524, 317] width 47 height 26
drag, startPoint x: 626, startPoint y: 225, endPoint x: 630, endPoint y: 226, distance: 4.1
click at [630, 226] on div "Strategic Growth Decision Framework" at bounding box center [636, 226] width 47 height 10
click at [769, 234] on div ".deletable-edge-delete-btn { width: 20px; height: 20px; border: 0px solid #ffff…" at bounding box center [424, 265] width 848 height 453
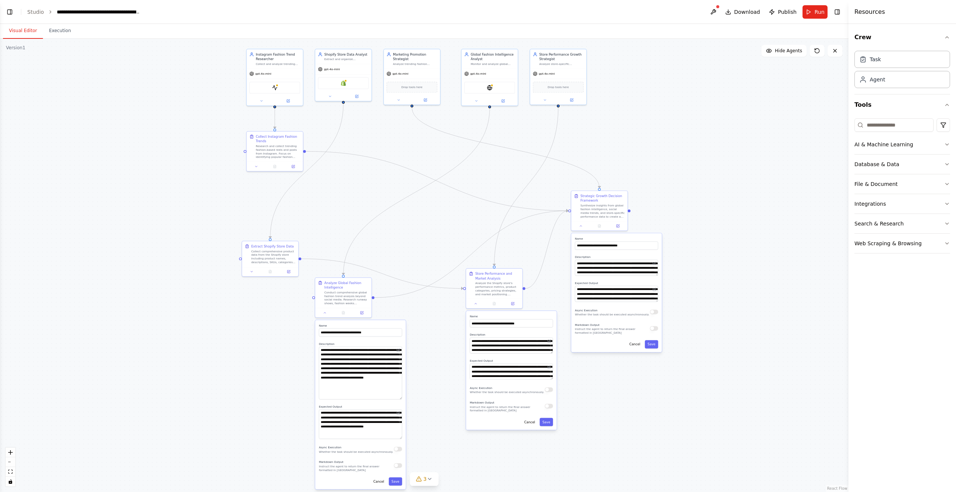
drag, startPoint x: 750, startPoint y: 259, endPoint x: 711, endPoint y: 230, distance: 49.4
click at [709, 229] on div ".deletable-edge-delete-btn { width: 20px; height: 20px; border: 0px solid #ffff…" at bounding box center [424, 265] width 848 height 453
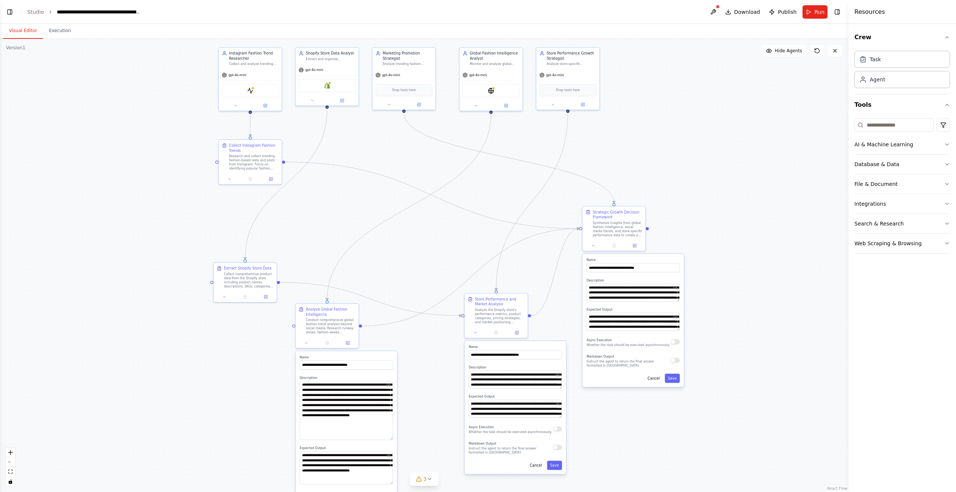
drag, startPoint x: 717, startPoint y: 229, endPoint x: 739, endPoint y: 246, distance: 27.9
click at [739, 246] on div ".deletable-edge-delete-btn { width: 20px; height: 20px; border: 0px solid #ffff…" at bounding box center [424, 265] width 848 height 453
click at [593, 249] on div at bounding box center [614, 244] width 63 height 10
click at [590, 244] on button at bounding box center [593, 245] width 18 height 6
click at [476, 335] on button at bounding box center [476, 332] width 18 height 6
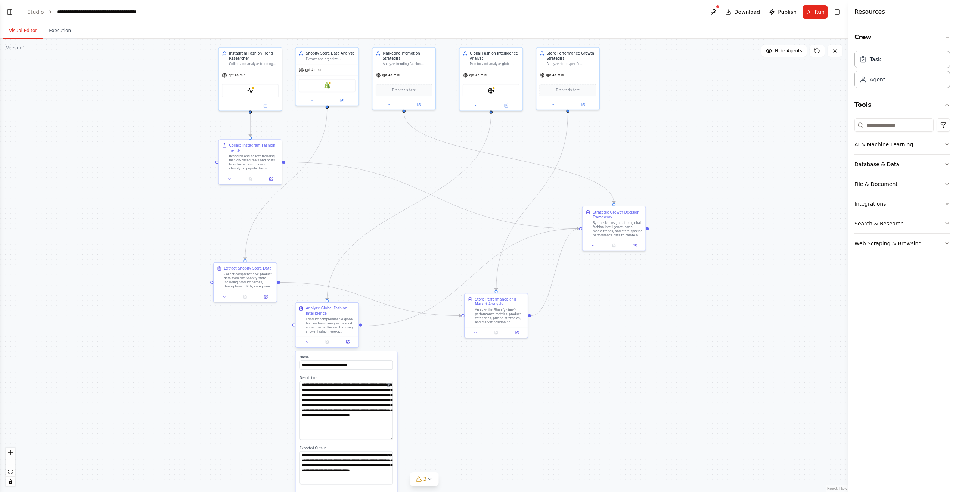
click at [306, 345] on div at bounding box center [327, 341] width 63 height 10
click at [305, 341] on icon at bounding box center [306, 342] width 4 height 4
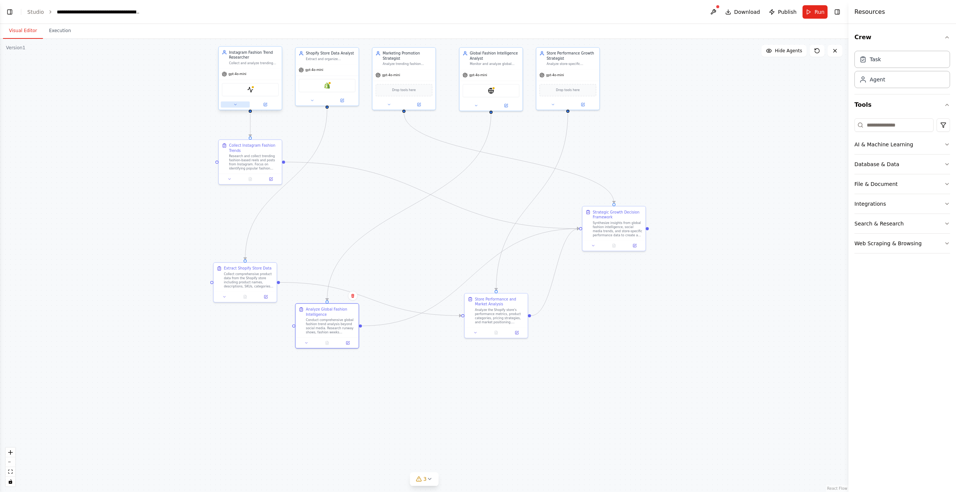
click at [236, 105] on icon at bounding box center [235, 105] width 4 height 4
click at [227, 179] on icon at bounding box center [229, 178] width 4 height 4
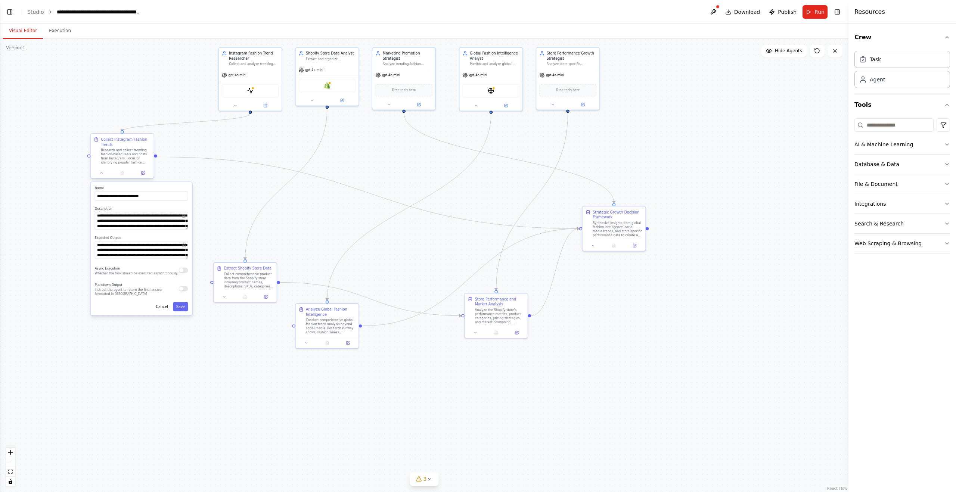
drag, startPoint x: 235, startPoint y: 145, endPoint x: 105, endPoint y: 141, distance: 130.0
click at [105, 141] on div "Collect Instagram Fashion Trends" at bounding box center [126, 142] width 50 height 10
click at [227, 299] on div at bounding box center [245, 296] width 63 height 10
click at [223, 296] on icon at bounding box center [225, 296] width 4 height 4
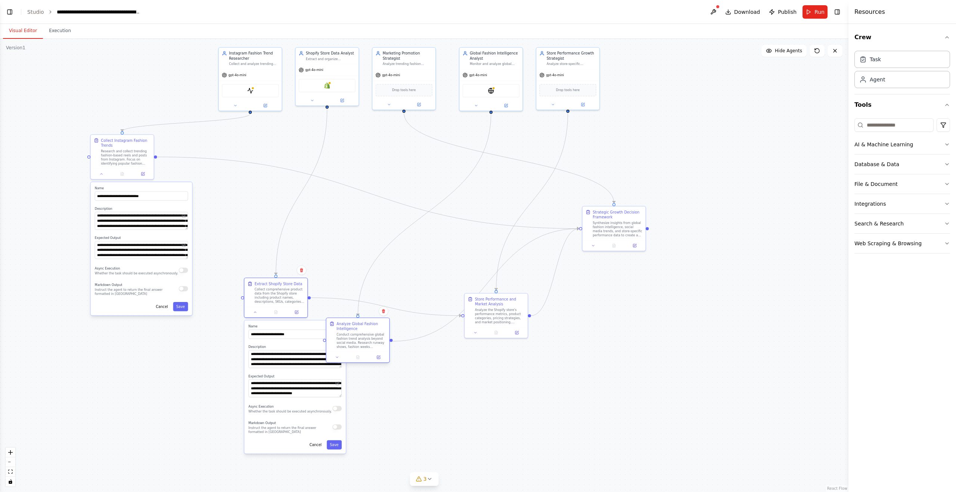
drag, startPoint x: 332, startPoint y: 319, endPoint x: 362, endPoint y: 333, distance: 33.1
click at [362, 333] on div "Conduct comprehensive global fashion trend analysis beyond social media. Resear…" at bounding box center [361, 341] width 50 height 16
drag, startPoint x: 463, startPoint y: 369, endPoint x: 437, endPoint y: 364, distance: 27.3
click at [462, 369] on div ".deletable-edge-delete-btn { width: 20px; height: 20px; border: 0px solid #ffff…" at bounding box center [424, 265] width 848 height 453
drag, startPoint x: 459, startPoint y: 398, endPoint x: 462, endPoint y: 395, distance: 4.3
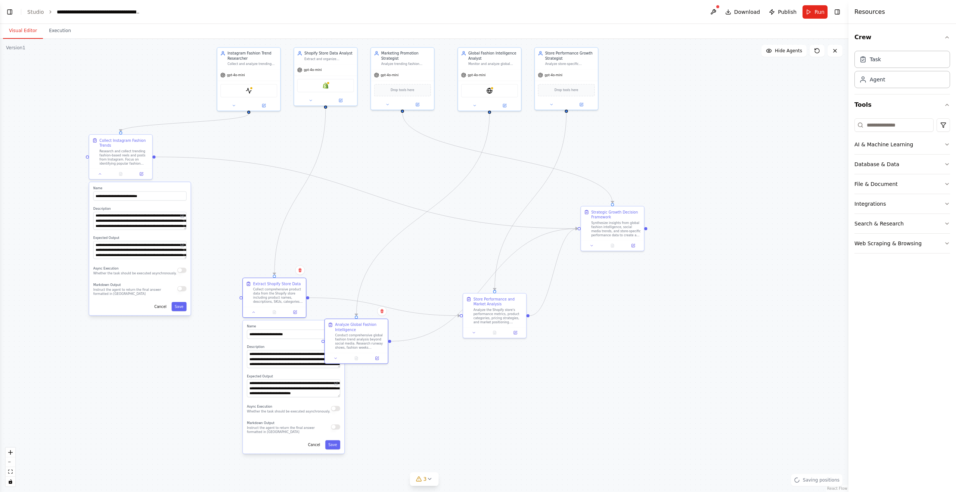
click at [459, 398] on div ".deletable-edge-delete-btn { width: 20px; height: 20px; border: 0px solid #ffff…" at bounding box center [424, 265] width 848 height 453
click at [406, 251] on div ".deletable-edge-delete-btn { width: 20px; height: 20px; border: 0px solid #ffff…" at bounding box center [424, 265] width 848 height 453
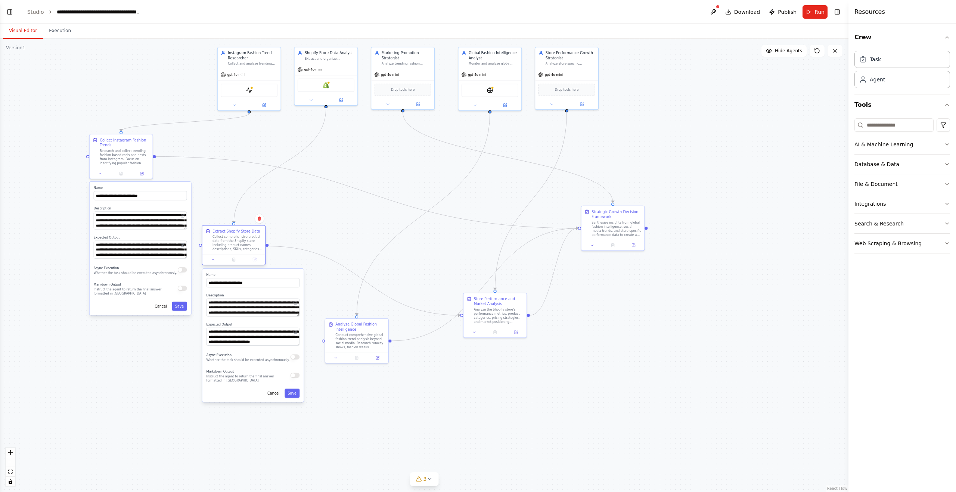
drag, startPoint x: 262, startPoint y: 289, endPoint x: 220, endPoint y: 236, distance: 67.8
click at [220, 236] on div "Collect comprehensive product data from the Shopify store including product nam…" at bounding box center [237, 243] width 50 height 16
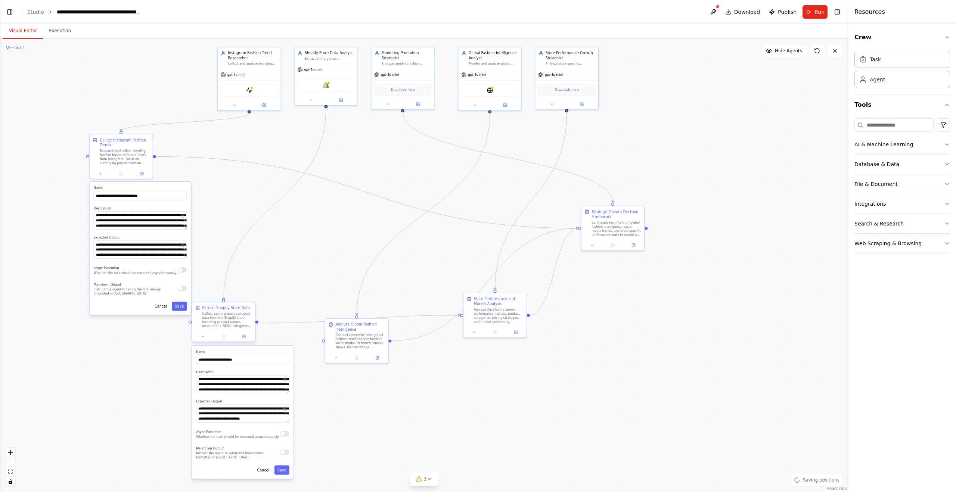
drag, startPoint x: 220, startPoint y: 236, endPoint x: 212, endPoint y: 312, distance: 76.2
click at [211, 312] on div "Collect comprehensive product data from the Shopify store including product nam…" at bounding box center [227, 320] width 50 height 16
drag, startPoint x: 213, startPoint y: 311, endPoint x: 222, endPoint y: 313, distance: 9.0
click at [224, 313] on div "Collect comprehensive product data from the Shopify store including product nam…" at bounding box center [237, 320] width 50 height 16
drag, startPoint x: 222, startPoint y: 313, endPoint x: 226, endPoint y: 310, distance: 4.0
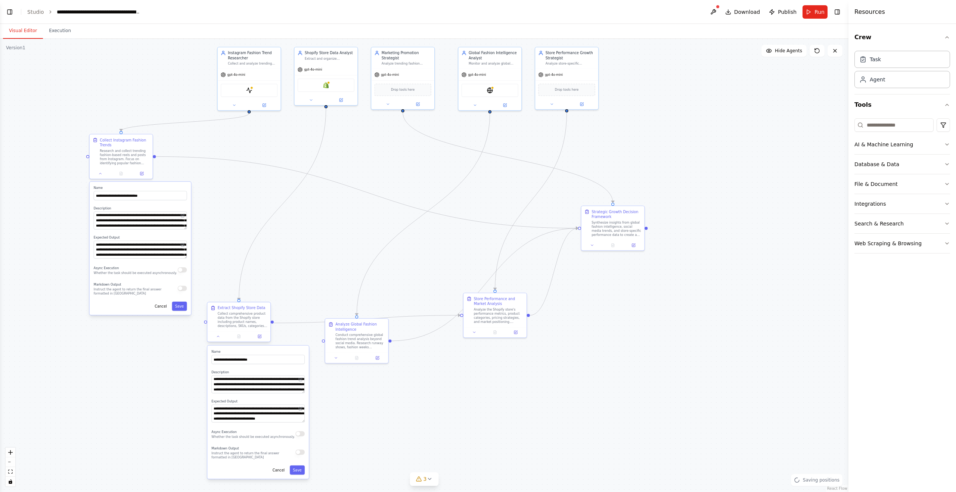
click at [226, 313] on div "Collect comprehensive product data from the Shopify store including product nam…" at bounding box center [243, 320] width 50 height 16
click at [237, 108] on div at bounding box center [249, 104] width 63 height 10
click at [234, 105] on icon at bounding box center [234, 104] width 2 height 1
click at [308, 100] on button at bounding box center [310, 99] width 29 height 6
click at [389, 103] on icon at bounding box center [388, 103] width 4 height 4
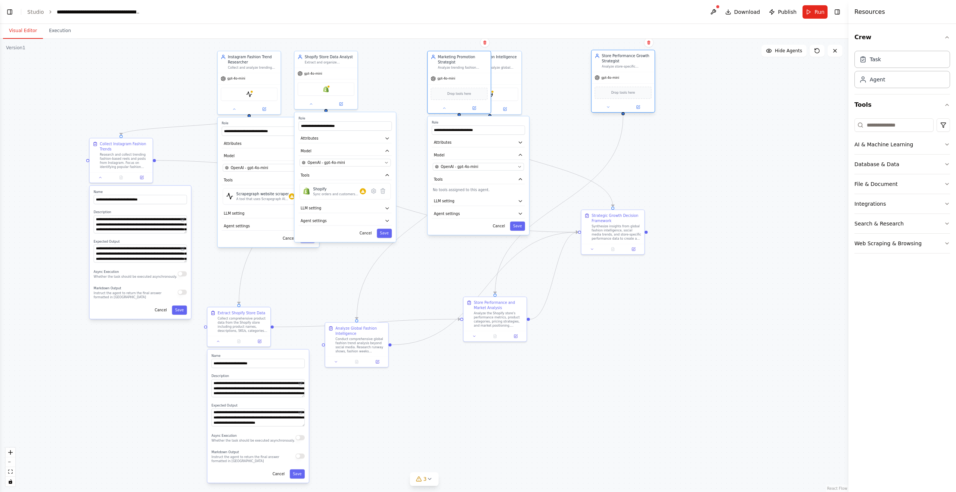
drag, startPoint x: 569, startPoint y: 52, endPoint x: 624, endPoint y: 55, distance: 54.9
click at [624, 55] on div "Store Performance Growth Strategist" at bounding box center [627, 58] width 50 height 10
click at [733, 114] on div ".deletable-edge-delete-btn { width: 20px; height: 20px; border: 0px solid #ffff…" at bounding box center [424, 265] width 848 height 453
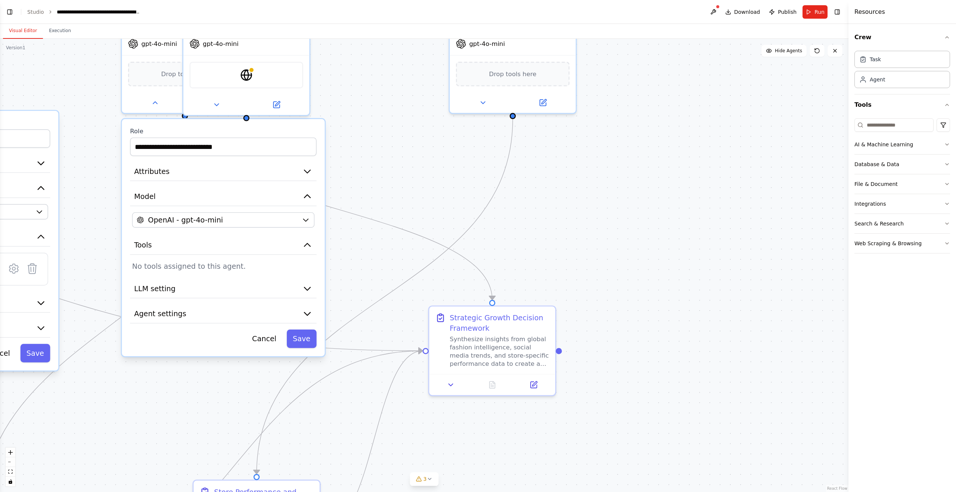
click at [641, 166] on div ".deletable-edge-delete-btn { width: 20px; height: 20px; border: 0px solid #ffff…" at bounding box center [424, 265] width 848 height 453
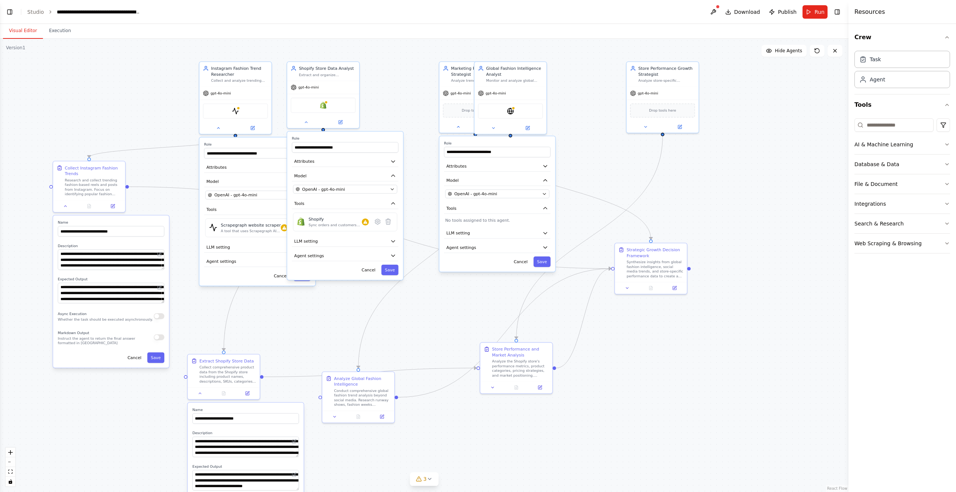
drag, startPoint x: 637, startPoint y: 166, endPoint x: 745, endPoint y: 163, distance: 107.9
click at [735, 163] on div ".deletable-edge-delete-btn { width: 20px; height: 20px; border: 0px solid #ffff…" at bounding box center [424, 265] width 848 height 453
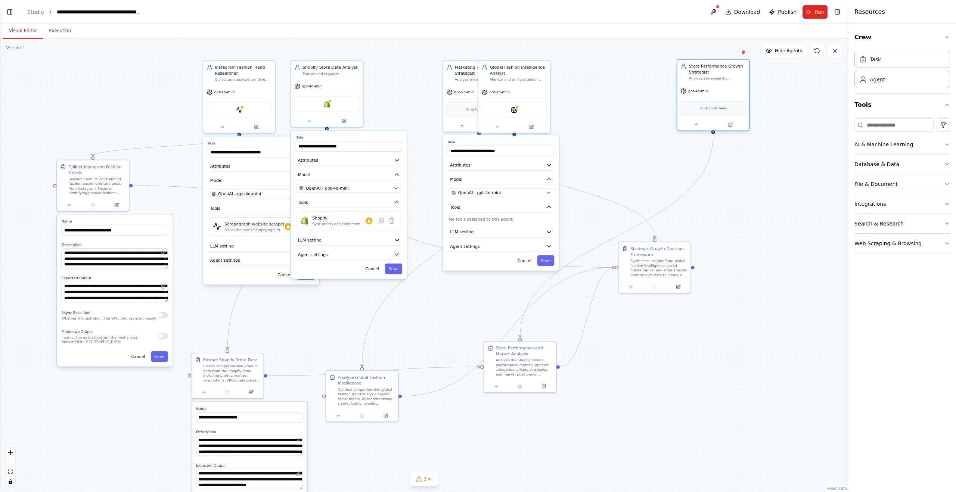
drag, startPoint x: 658, startPoint y: 67, endPoint x: 693, endPoint y: 90, distance: 42.5
click at [707, 65] on div "Store Performance Growth Strategist" at bounding box center [717, 69] width 57 height 12
click at [697, 126] on icon at bounding box center [696, 124] width 5 height 5
drag, startPoint x: 645, startPoint y: 251, endPoint x: 641, endPoint y: 350, distance: 99.4
click at [641, 350] on div "Strategic Growth Decision Framework" at bounding box center [652, 350] width 57 height 12
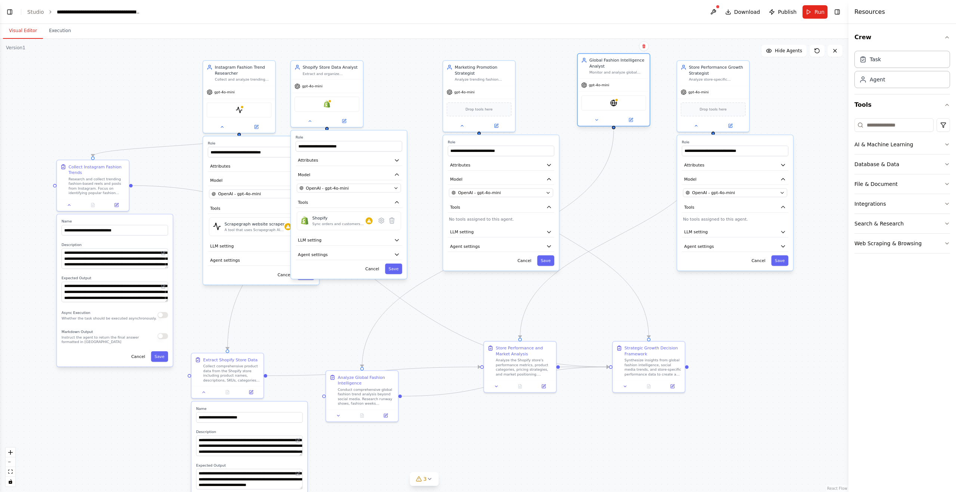
drag, startPoint x: 509, startPoint y: 69, endPoint x: 580, endPoint y: 94, distance: 75.9
click at [609, 62] on div "Global Fashion Intelligence Analyst" at bounding box center [617, 64] width 57 height 12
click at [595, 118] on icon at bounding box center [596, 120] width 5 height 5
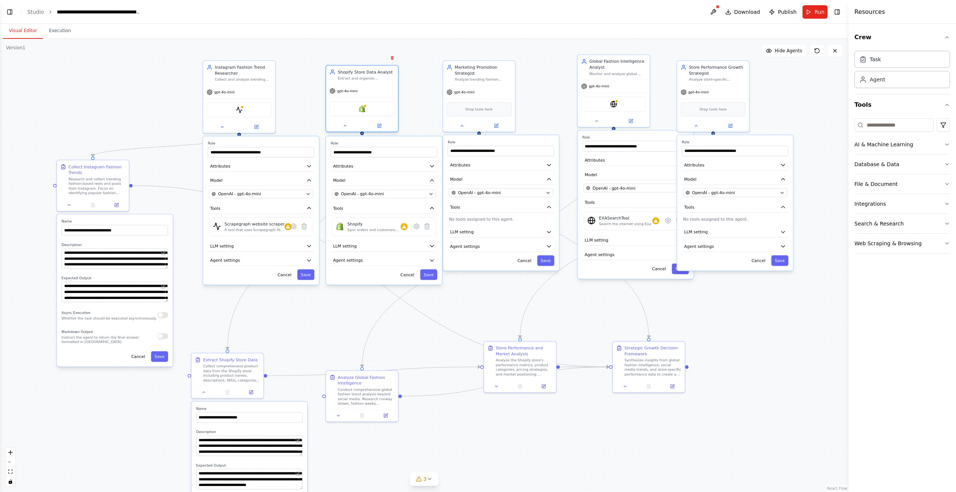
drag, startPoint x: 312, startPoint y: 65, endPoint x: 442, endPoint y: 68, distance: 130.0
click at [347, 70] on div "Shopify Store Data Analyst" at bounding box center [366, 73] width 57 height 6
click at [472, 68] on div "Marketing Promotion Strategist" at bounding box center [488, 69] width 57 height 12
click at [243, 67] on div "Instagram Fashion Trend Researcher" at bounding box center [243, 69] width 57 height 12
drag, startPoint x: 618, startPoint y: 65, endPoint x: 611, endPoint y: 64, distance: 6.8
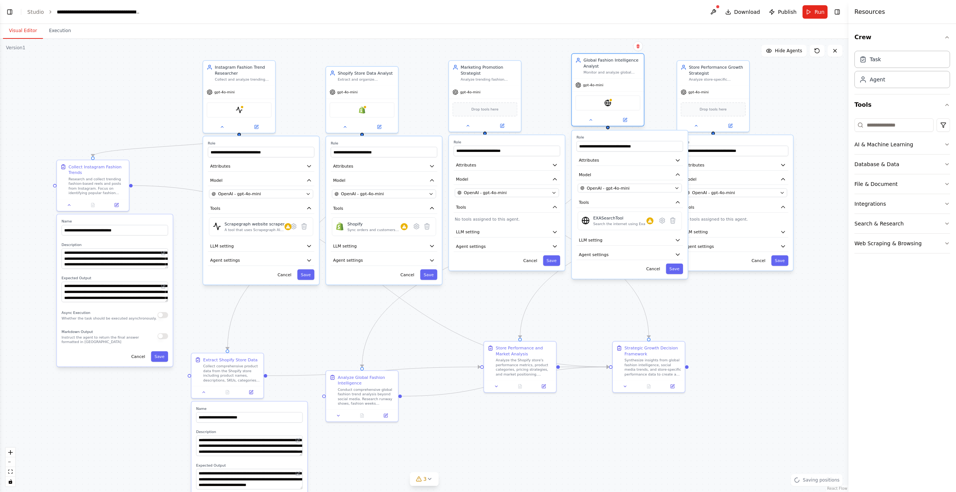
click at [611, 64] on div "Global Fashion Intelligence Analyst" at bounding box center [612, 64] width 57 height 12
drag, startPoint x: 713, startPoint y: 68, endPoint x: 730, endPoint y: 63, distance: 17.5
click at [730, 63] on div "Store Performance Growth Strategist" at bounding box center [734, 64] width 57 height 12
click at [731, 333] on div ".deletable-edge-delete-btn { width: 20px; height: 20px; border: 0px solid #ffff…" at bounding box center [424, 265] width 848 height 453
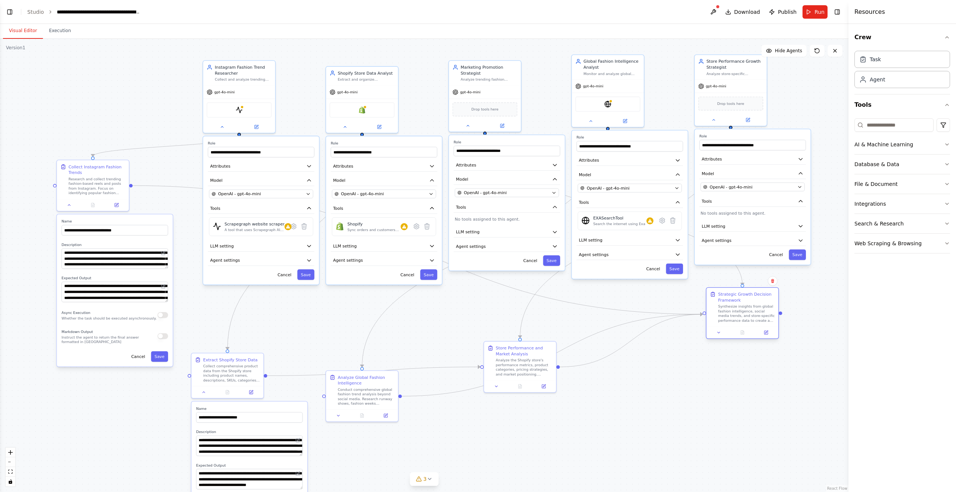
drag, startPoint x: 638, startPoint y: 352, endPoint x: 732, endPoint y: 297, distance: 108.9
click at [732, 297] on div "Strategic Growth Decision Framework" at bounding box center [746, 297] width 57 height 12
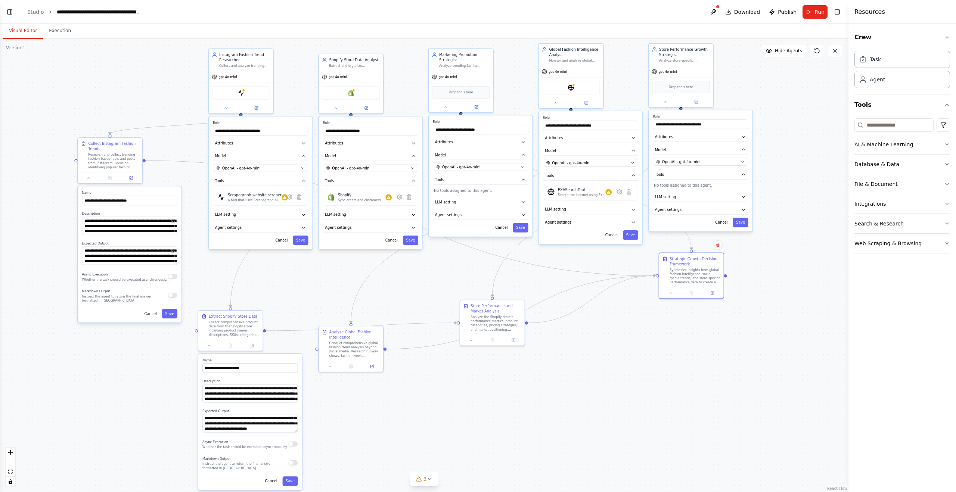
drag, startPoint x: 590, startPoint y: 425, endPoint x: 562, endPoint y: 376, distance: 56.4
click at [562, 376] on div ".deletable-edge-delete-btn { width: 20px; height: 20px; border: 0px solid #ffff…" at bounding box center [424, 265] width 848 height 453
click at [330, 366] on icon at bounding box center [329, 365] width 4 height 4
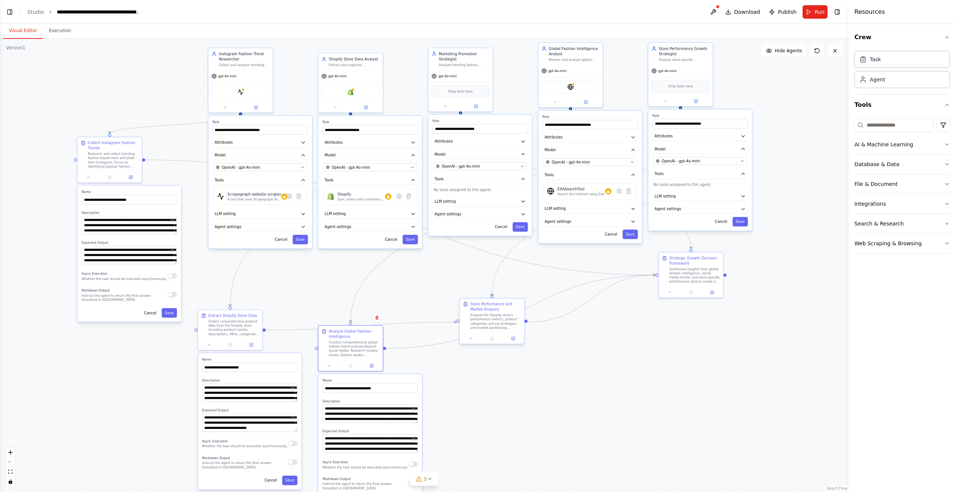
click at [472, 342] on div at bounding box center [492, 338] width 65 height 11
click at [473, 340] on button at bounding box center [471, 338] width 18 height 6
drag, startPoint x: 669, startPoint y: 291, endPoint x: 573, endPoint y: 332, distance: 105.0
click at [669, 291] on icon at bounding box center [670, 293] width 4 height 4
click at [471, 340] on icon at bounding box center [471, 338] width 4 height 4
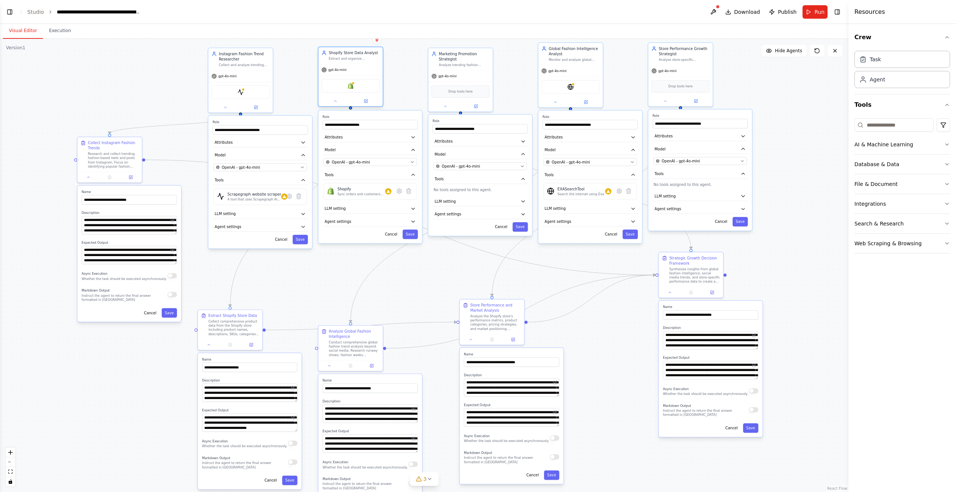
drag, startPoint x: 347, startPoint y: 60, endPoint x: 346, endPoint y: 55, distance: 5.3
click at [346, 55] on div "Shopify Store Data Analyst" at bounding box center [354, 52] width 51 height 5
drag, startPoint x: 441, startPoint y: 54, endPoint x: 442, endPoint y: 62, distance: 8.3
click at [442, 62] on div "Marketing Promotion Strategist" at bounding box center [464, 61] width 51 height 10
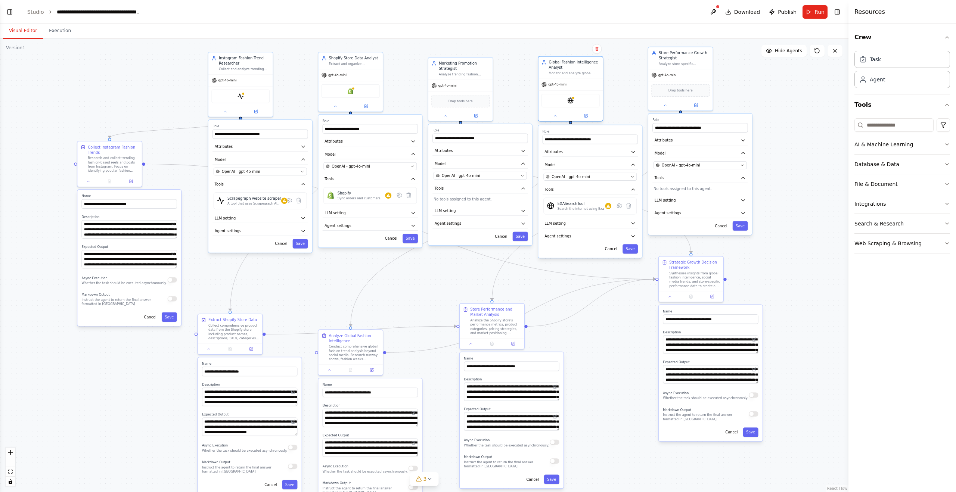
drag, startPoint x: 565, startPoint y: 50, endPoint x: 564, endPoint y: 65, distance: 14.2
click at [564, 65] on div "Global Fashion Intelligence Analyst" at bounding box center [574, 65] width 51 height 10
drag, startPoint x: 456, startPoint y: 68, endPoint x: 457, endPoint y: 64, distance: 4.6
click at [457, 64] on div "Marketing Promotion Strategist" at bounding box center [464, 60] width 51 height 10
drag, startPoint x: 562, startPoint y: 64, endPoint x: 562, endPoint y: 59, distance: 4.9
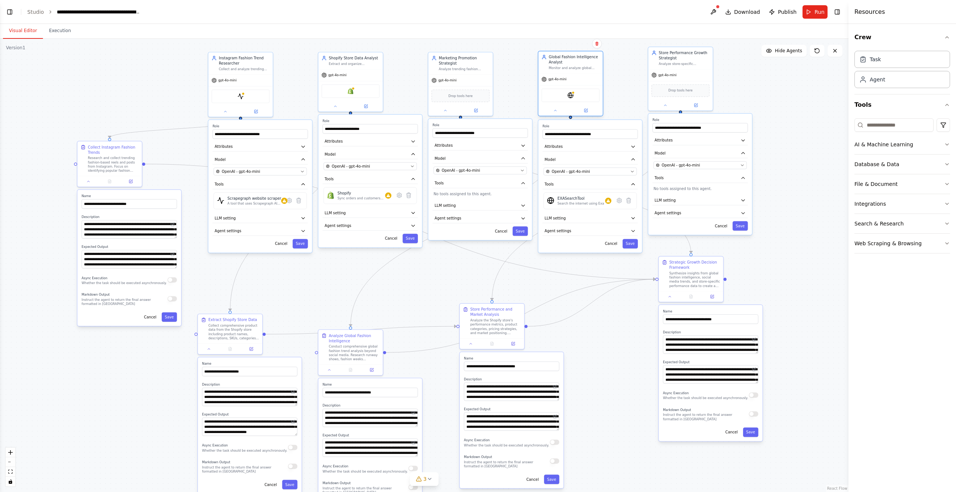
click at [562, 59] on div "Global Fashion Intelligence Analyst" at bounding box center [574, 60] width 51 height 10
drag, startPoint x: 689, startPoint y: 58, endPoint x: 692, endPoint y: 62, distance: 4.9
click at [692, 62] on div "Store Performance Growth Strategist" at bounding box center [684, 60] width 51 height 10
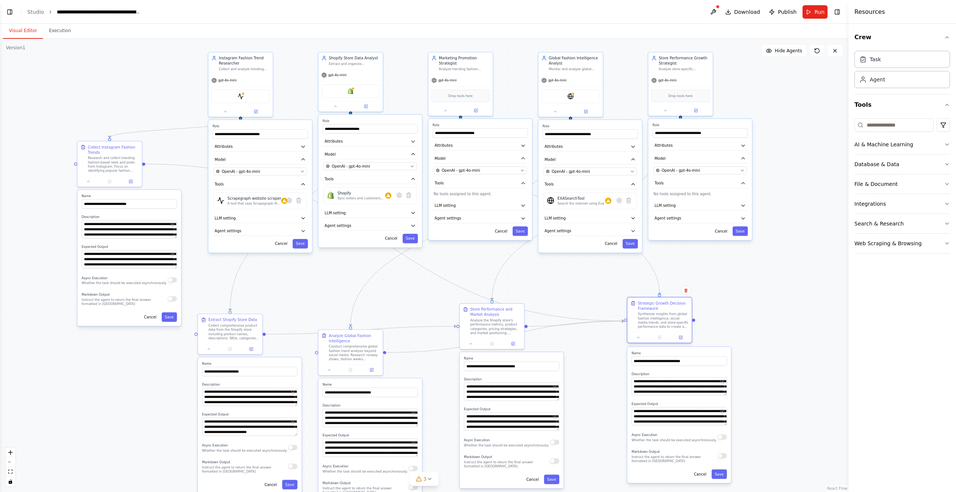
drag, startPoint x: 687, startPoint y: 268, endPoint x: 655, endPoint y: 310, distance: 52.2
click at [656, 309] on div "Strategic Growth Decision Framework" at bounding box center [663, 306] width 51 height 10
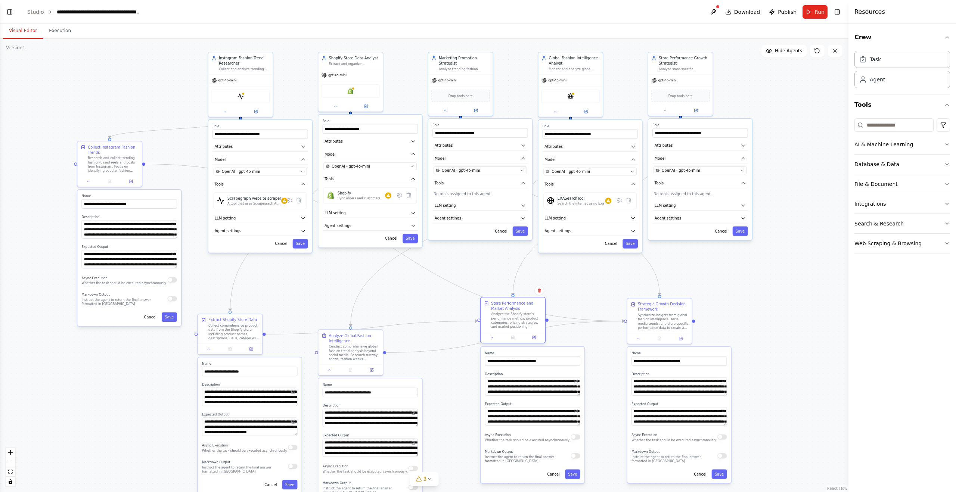
click at [517, 306] on div "Store Performance and Market Analysis" at bounding box center [516, 306] width 51 height 10
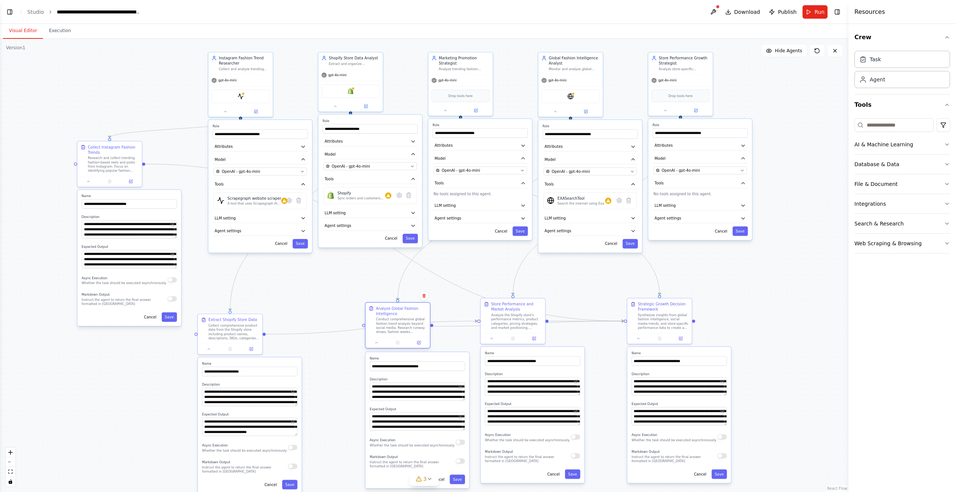
drag, startPoint x: 339, startPoint y: 335, endPoint x: 381, endPoint y: 310, distance: 48.9
click at [381, 310] on div "Analyze Global Fashion Intelligence" at bounding box center [401, 311] width 51 height 10
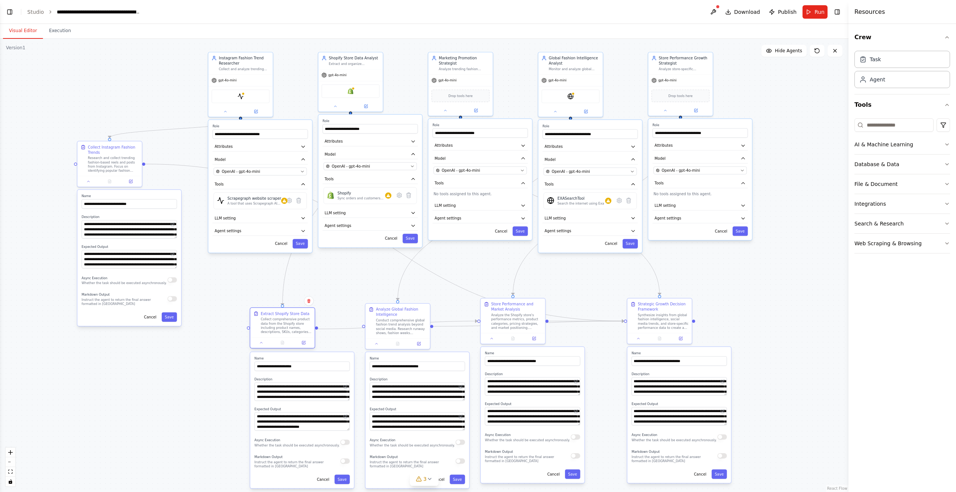
drag, startPoint x: 214, startPoint y: 322, endPoint x: 263, endPoint y: 320, distance: 49.0
click at [263, 320] on div "Collect comprehensive product data from the Shopify store including product nam…" at bounding box center [286, 325] width 51 height 17
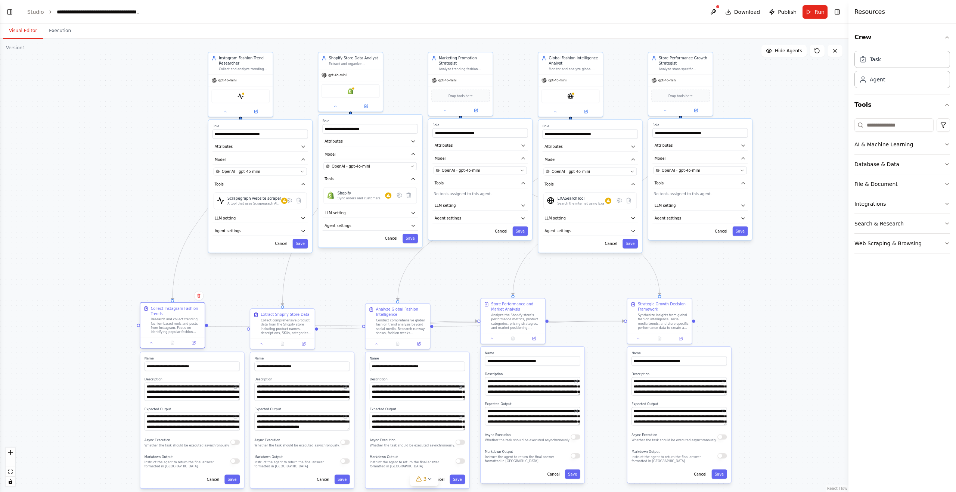
drag, startPoint x: 113, startPoint y: 150, endPoint x: 174, endPoint y: 312, distance: 172.9
click at [174, 312] on div "Collect Instagram Fashion Trends" at bounding box center [176, 311] width 51 height 10
click at [53, 228] on div ".deletable-edge-delete-btn { width: 20px; height: 20px; border: 0px solid #ffff…" at bounding box center [424, 265] width 848 height 453
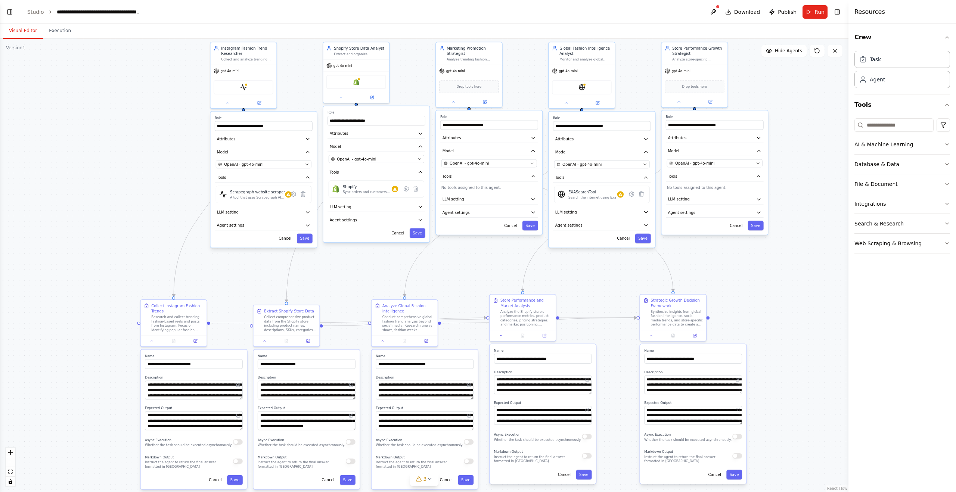
drag, startPoint x: 61, startPoint y: 237, endPoint x: 59, endPoint y: 233, distance: 4.5
click at [59, 233] on div ".deletable-edge-delete-btn { width: 20px; height: 20px; border: 0px solid #ffff…" at bounding box center [424, 265] width 848 height 453
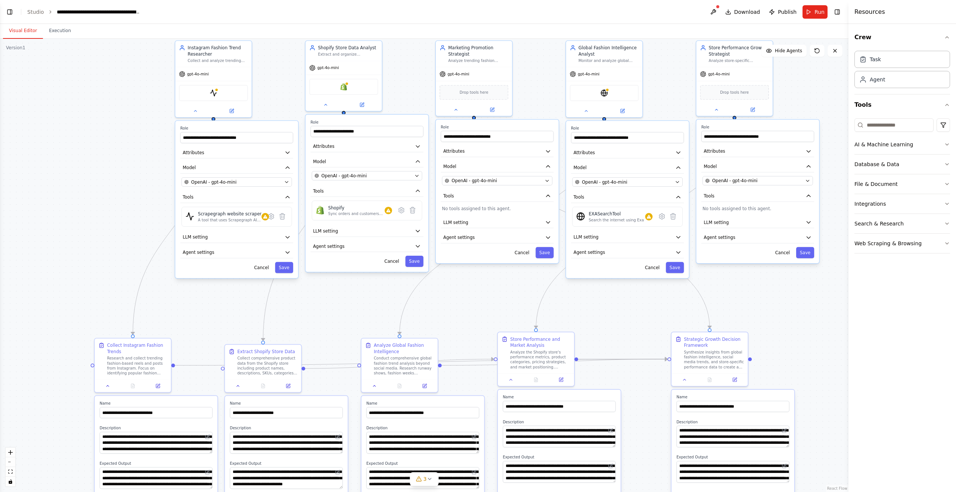
drag, startPoint x: 59, startPoint y: 215, endPoint x: 0, endPoint y: 239, distance: 63.5
click at [0, 239] on div ".deletable-edge-delete-btn { width: 20px; height: 20px; border: 0px solid #ffff…" at bounding box center [424, 265] width 848 height 453
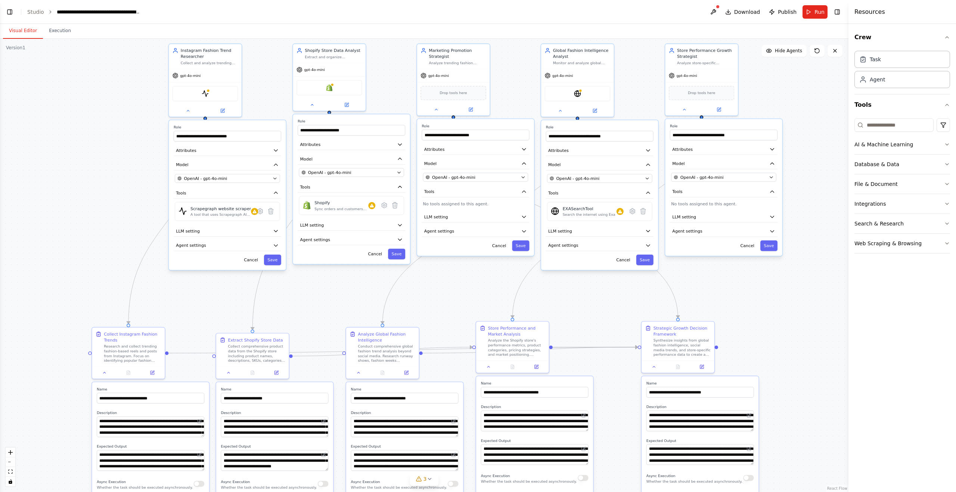
click at [36, 220] on div ".deletable-edge-delete-btn { width: 20px; height: 20px; border: 0px solid #ffff…" at bounding box center [424, 265] width 848 height 453
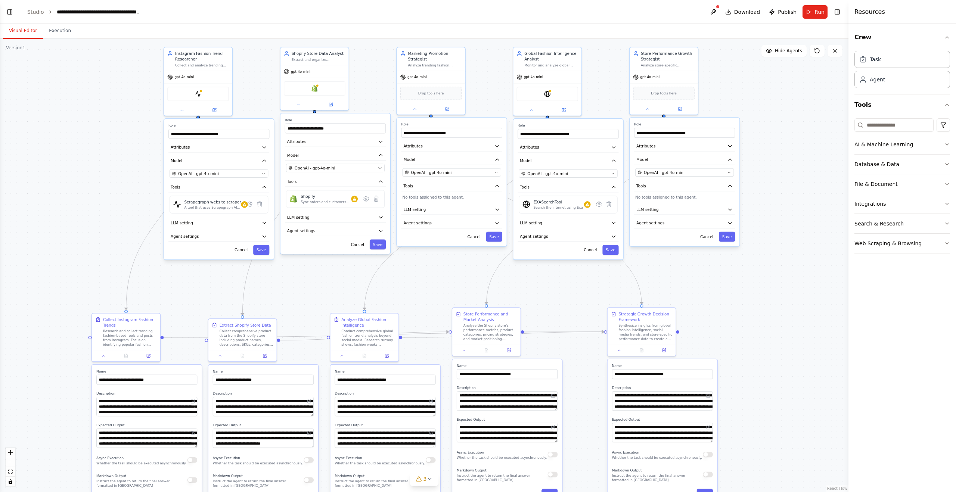
drag, startPoint x: 36, startPoint y: 220, endPoint x: 39, endPoint y: 213, distance: 8.2
click at [39, 213] on div ".deletable-edge-delete-btn { width: 20px; height: 20px; border: 0px solid #ffff…" at bounding box center [424, 265] width 848 height 453
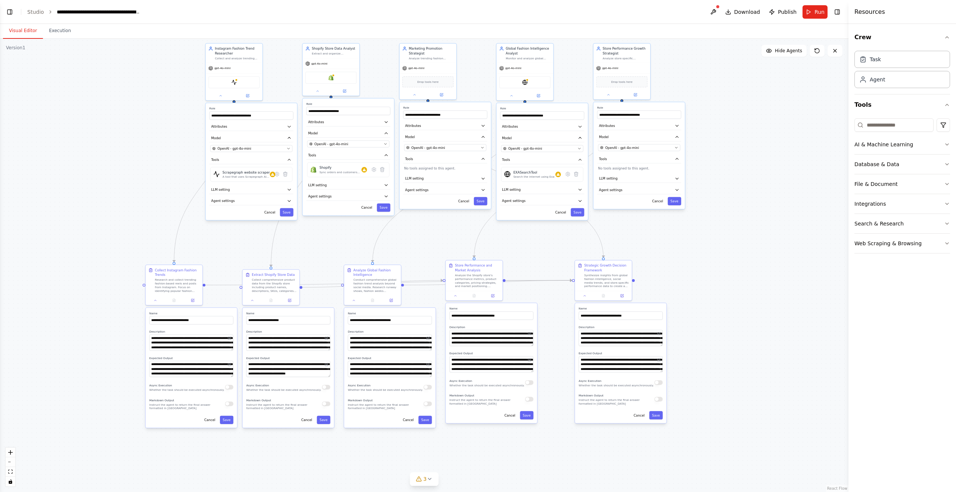
drag, startPoint x: 72, startPoint y: 227, endPoint x: 122, endPoint y: 200, distance: 57.5
click at [122, 200] on div ".deletable-edge-delete-btn { width: 20px; height: 20px; border: 0px solid #ffff…" at bounding box center [424, 265] width 848 height 453
drag, startPoint x: 230, startPoint y: 376, endPoint x: 230, endPoint y: 366, distance: 9.4
click at [230, 387] on textarea "**********" at bounding box center [191, 375] width 84 height 28
drag, startPoint x: 231, startPoint y: 350, endPoint x: 230, endPoint y: 379, distance: 29.9
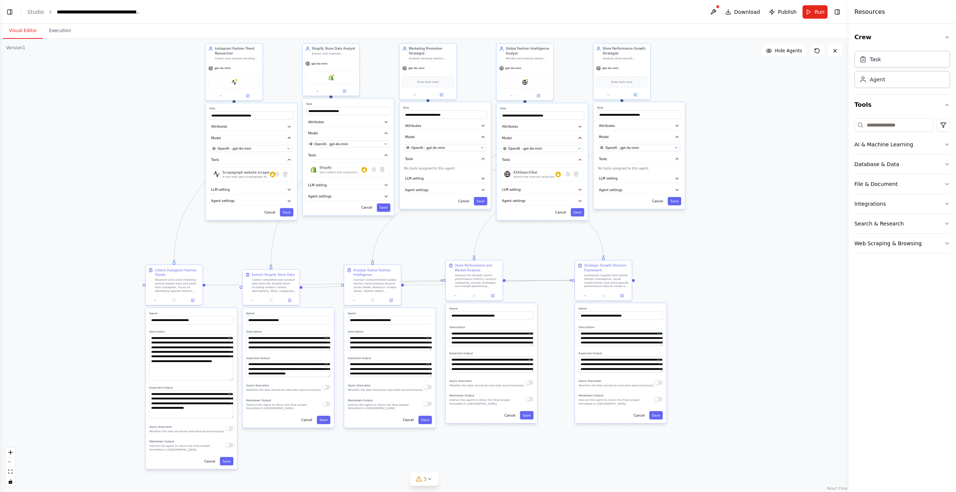
click at [230, 379] on textarea "**********" at bounding box center [191, 358] width 84 height 46
drag, startPoint x: 329, startPoint y: 375, endPoint x: 329, endPoint y: 382, distance: 6.4
click at [329, 383] on textarea "**********" at bounding box center [288, 373] width 84 height 25
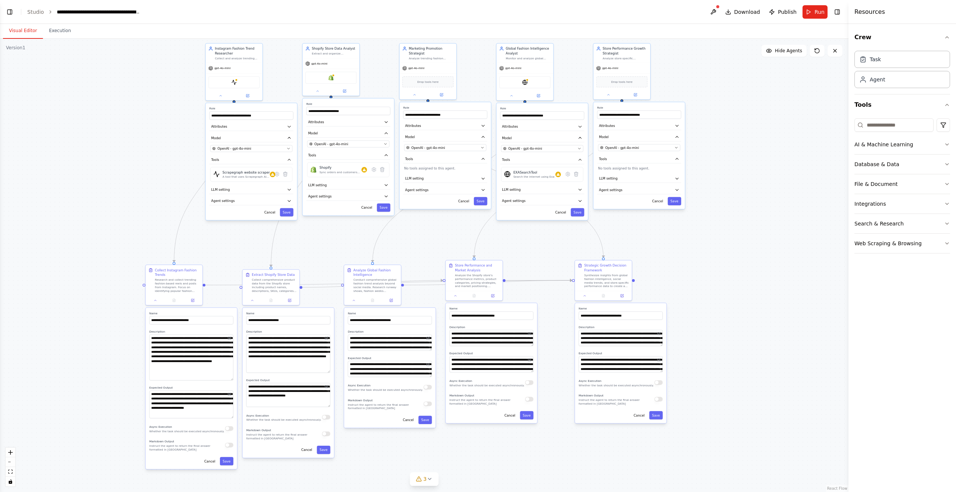
drag, startPoint x: 329, startPoint y: 350, endPoint x: 330, endPoint y: 371, distance: 21.7
click at [330, 371] on div "**********" at bounding box center [288, 354] width 84 height 38
drag, startPoint x: 431, startPoint y: 375, endPoint x: 431, endPoint y: 386, distance: 12.0
click at [431, 387] on textarea "**********" at bounding box center [390, 375] width 84 height 29
drag, startPoint x: 430, startPoint y: 350, endPoint x: 430, endPoint y: 383, distance: 33.6
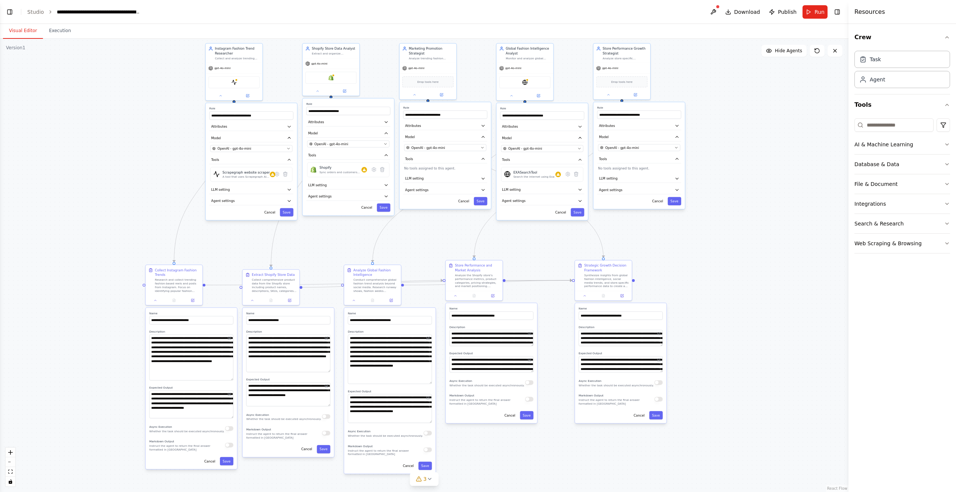
click at [430, 383] on textarea "**********" at bounding box center [390, 359] width 84 height 49
drag, startPoint x: 532, startPoint y: 370, endPoint x: 535, endPoint y: 382, distance: 12.2
click at [535, 382] on div "**********" at bounding box center [491, 369] width 91 height 132
drag, startPoint x: 532, startPoint y: 345, endPoint x: 531, endPoint y: 372, distance: 27.6
click at [531, 372] on textarea "**********" at bounding box center [491, 352] width 84 height 44
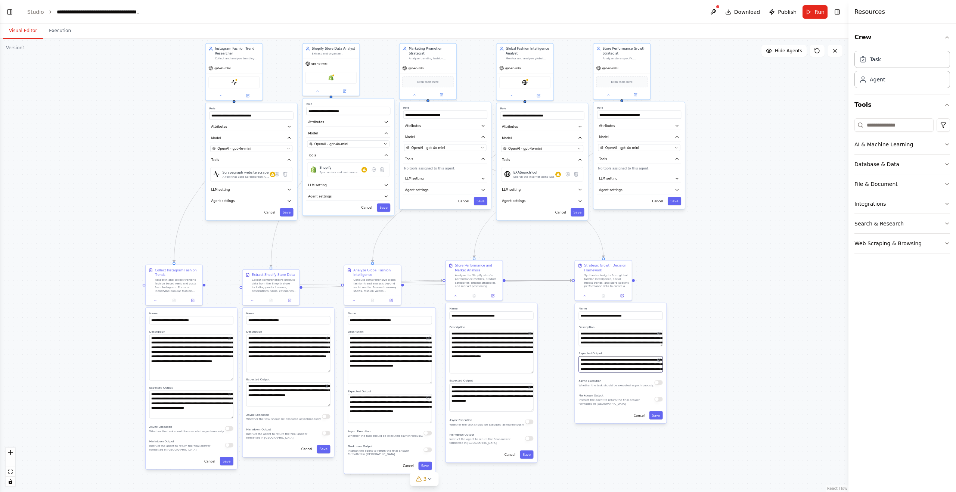
click at [661, 380] on div "**********" at bounding box center [620, 363] width 91 height 120
drag, startPoint x: 661, startPoint y: 371, endPoint x: 670, endPoint y: 389, distance: 19.7
click at [663, 393] on div "**********" at bounding box center [620, 374] width 91 height 143
click at [717, 370] on div ".deletable-edge-delete-btn { width: 20px; height: 20px; border: 0px solid #ffff…" at bounding box center [424, 265] width 848 height 453
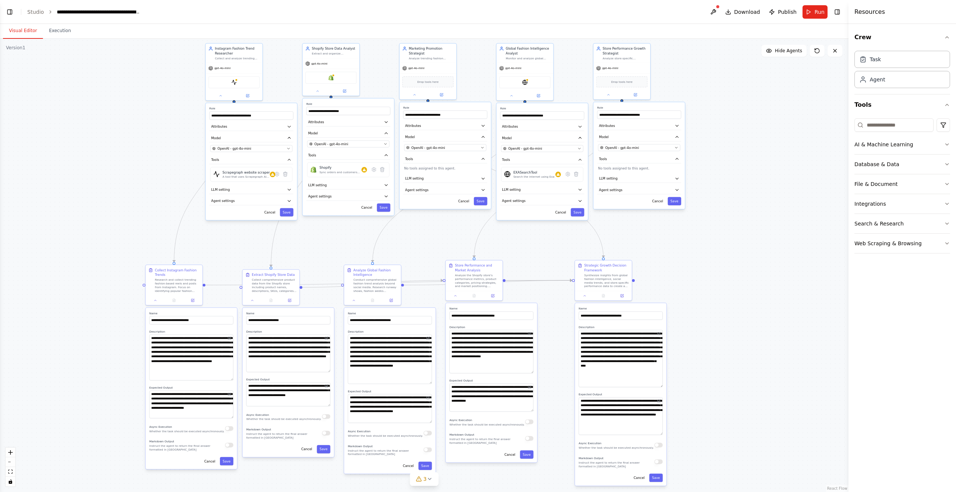
drag, startPoint x: 661, startPoint y: 345, endPoint x: 658, endPoint y: 386, distance: 41.2
click at [658, 386] on textarea "**********" at bounding box center [621, 358] width 84 height 57
click at [719, 373] on div ".deletable-edge-delete-btn { width: 20px; height: 20px; border: 0px solid #ffff…" at bounding box center [424, 265] width 848 height 453
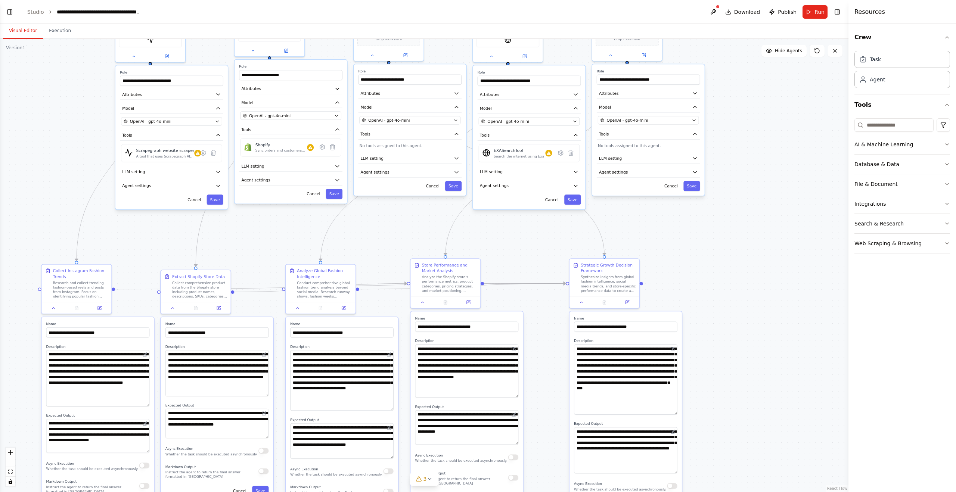
click at [734, 276] on div ".deletable-edge-delete-btn { width: 20px; height: 20px; border: 0px solid #ffff…" at bounding box center [424, 265] width 848 height 453
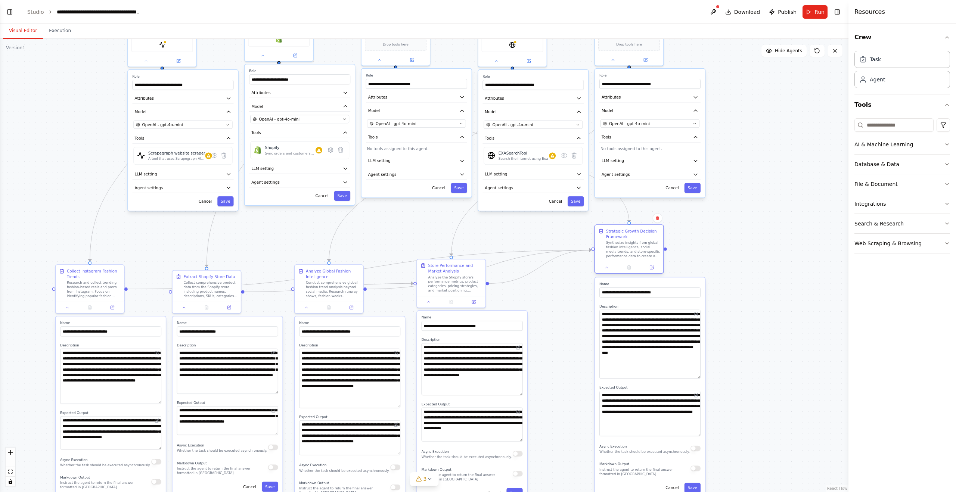
drag, startPoint x: 607, startPoint y: 273, endPoint x: 630, endPoint y: 237, distance: 42.7
click at [630, 237] on div "Strategic Growth Decision Framework Synthesize insights from global fashion int…" at bounding box center [633, 244] width 54 height 30
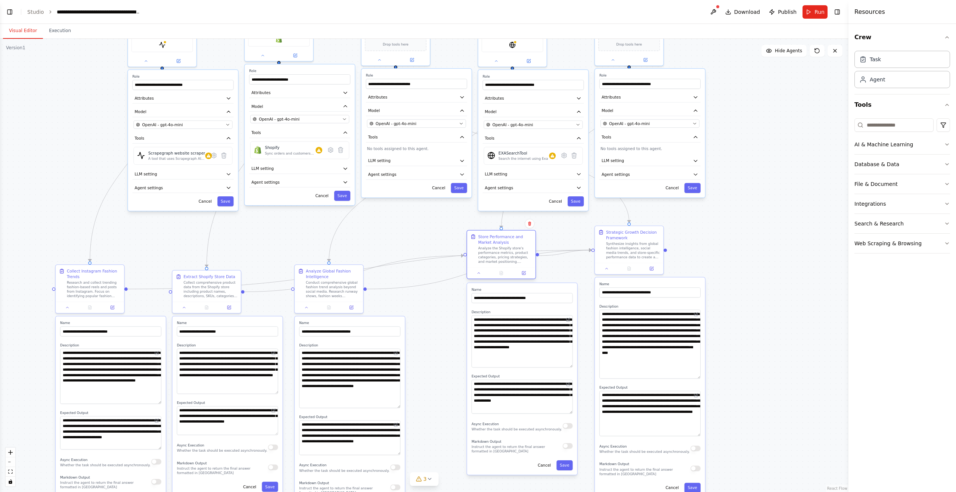
drag, startPoint x: 465, startPoint y: 265, endPoint x: 474, endPoint y: 249, distance: 18.7
click at [490, 246] on div "Analyze the Shopify store's performance metrics, product categories, pricing st…" at bounding box center [505, 255] width 54 height 18
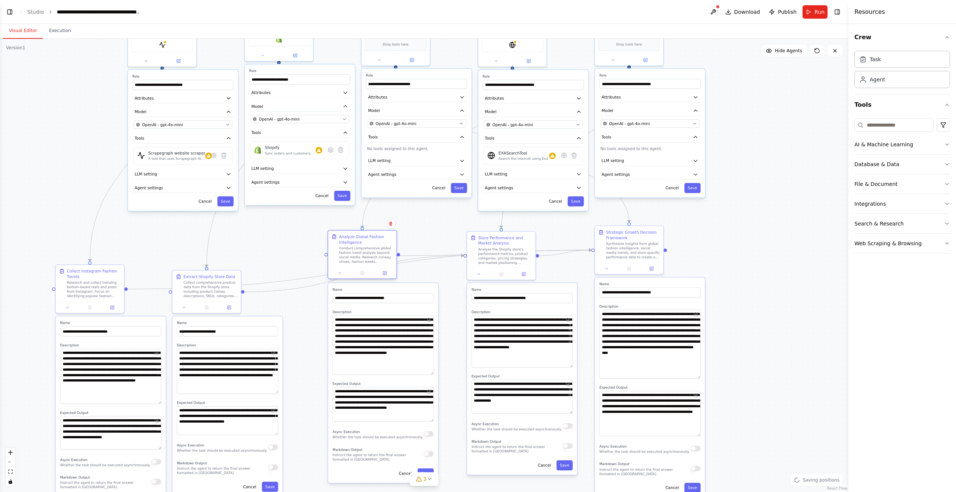
drag, startPoint x: 319, startPoint y: 268, endPoint x: 344, endPoint y: 240, distance: 37.3
click at [344, 241] on div "Analyze Global Fashion Intelligence" at bounding box center [366, 239] width 54 height 11
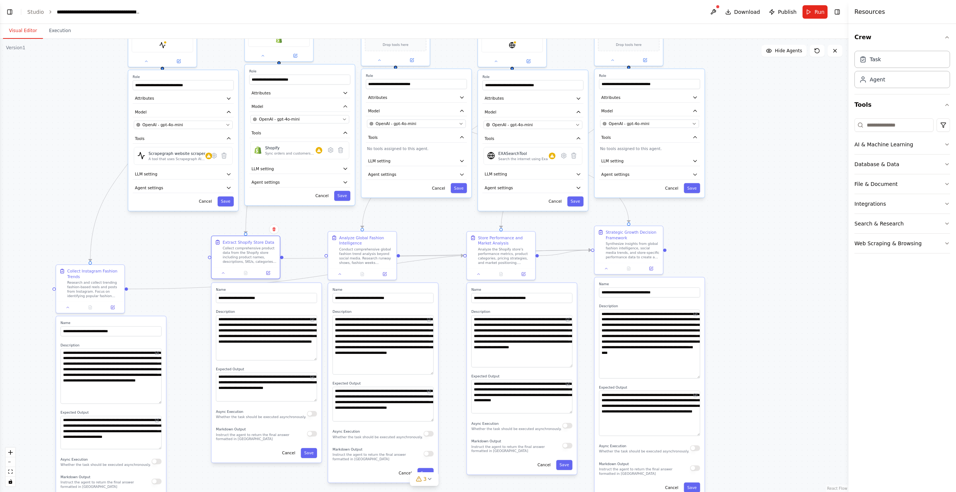
drag, startPoint x: 194, startPoint y: 284, endPoint x: 232, endPoint y: 248, distance: 52.0
click at [232, 248] on div "Collect comprehensive product data from the Shopify store including product nam…" at bounding box center [250, 255] width 54 height 18
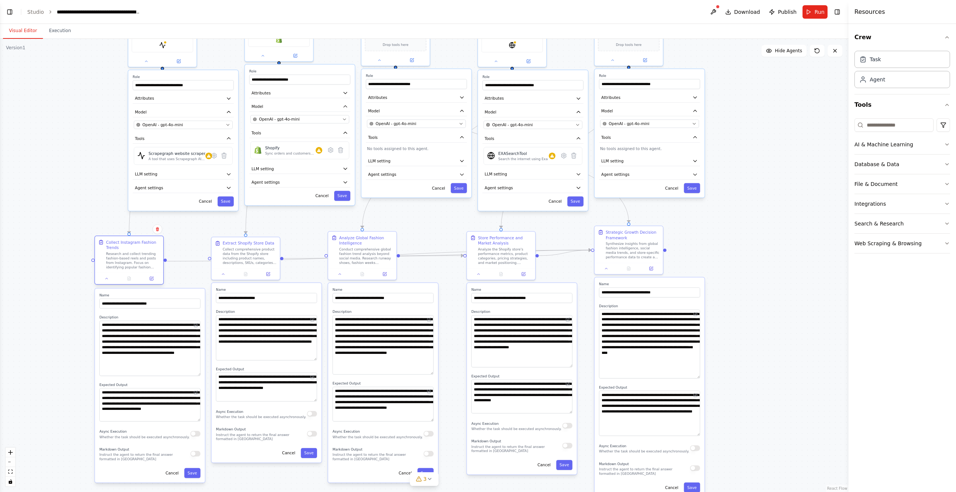
drag, startPoint x: 72, startPoint y: 278, endPoint x: 108, endPoint y: 249, distance: 46.2
click at [108, 249] on div "Collect Instagram Fashion Trends Research and collect trending fashion-based re…" at bounding box center [133, 254] width 54 height 30
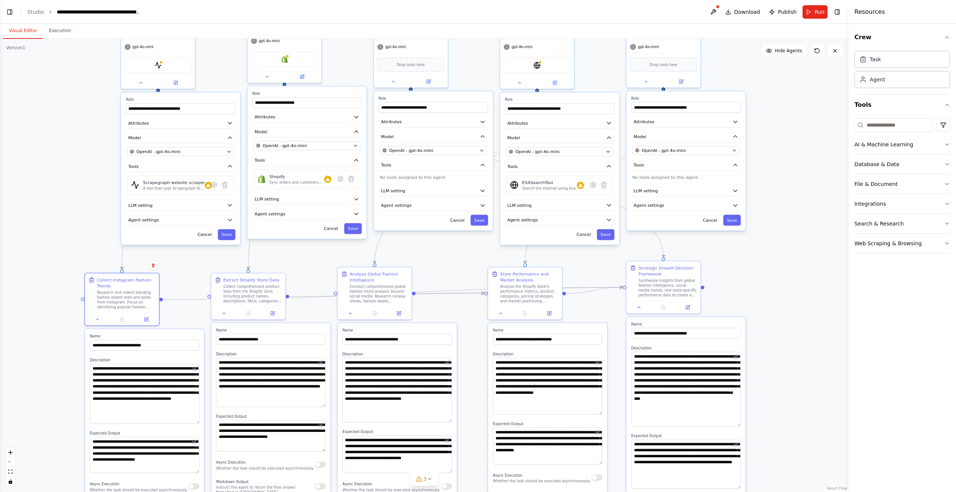
drag, startPoint x: 110, startPoint y: 147, endPoint x: 101, endPoint y: 185, distance: 38.4
click at [101, 185] on div ".deletable-edge-delete-btn { width: 20px; height: 20px; border: 0px solid #ffff…" at bounding box center [424, 265] width 848 height 453
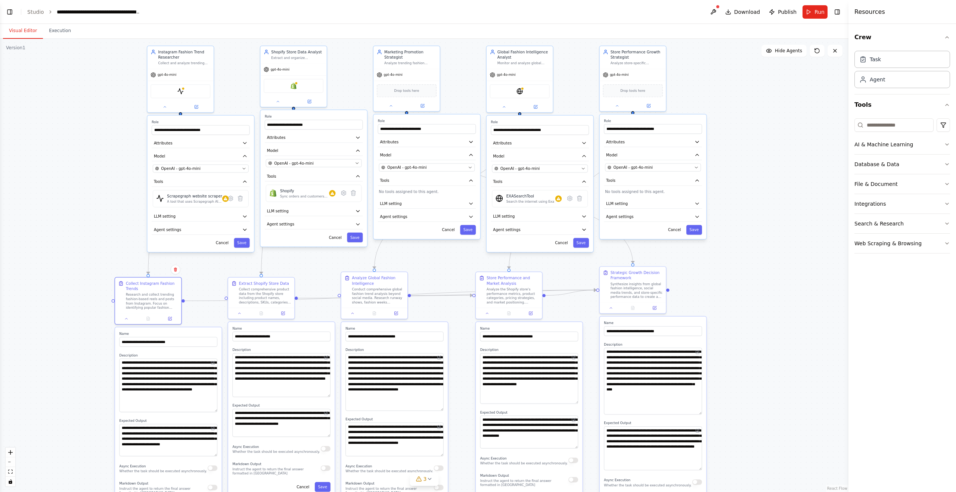
drag, startPoint x: 86, startPoint y: 177, endPoint x: 115, endPoint y: 190, distance: 31.4
click at [115, 190] on div ".deletable-edge-delete-btn { width: 20px; height: 20px; border: 0px solid #ffff…" at bounding box center [424, 265] width 848 height 453
click at [611, 308] on icon at bounding box center [611, 307] width 4 height 4
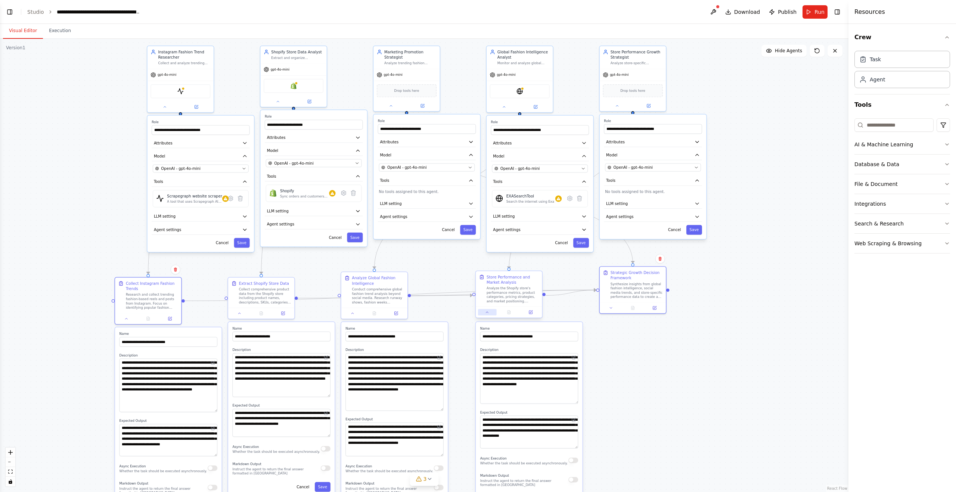
click at [485, 311] on button at bounding box center [487, 312] width 19 height 6
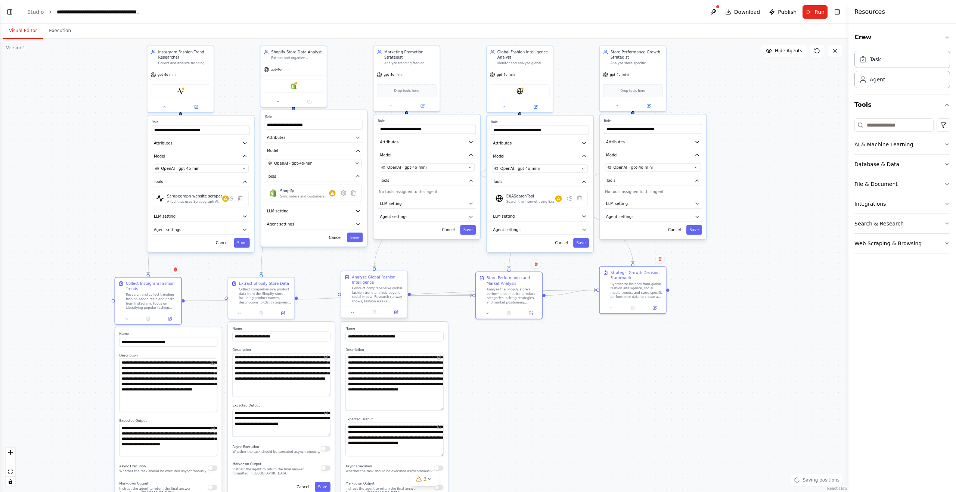
click at [353, 317] on div at bounding box center [374, 312] width 66 height 11
click at [352, 313] on icon at bounding box center [352, 312] width 4 height 4
click at [237, 313] on icon at bounding box center [239, 312] width 4 height 4
click at [232, 315] on button at bounding box center [239, 312] width 19 height 6
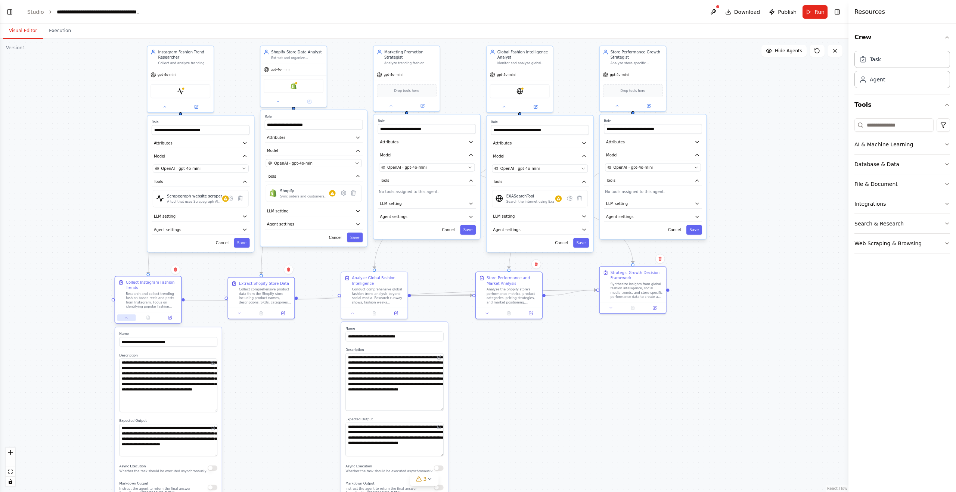
click at [124, 319] on icon at bounding box center [126, 318] width 4 height 4
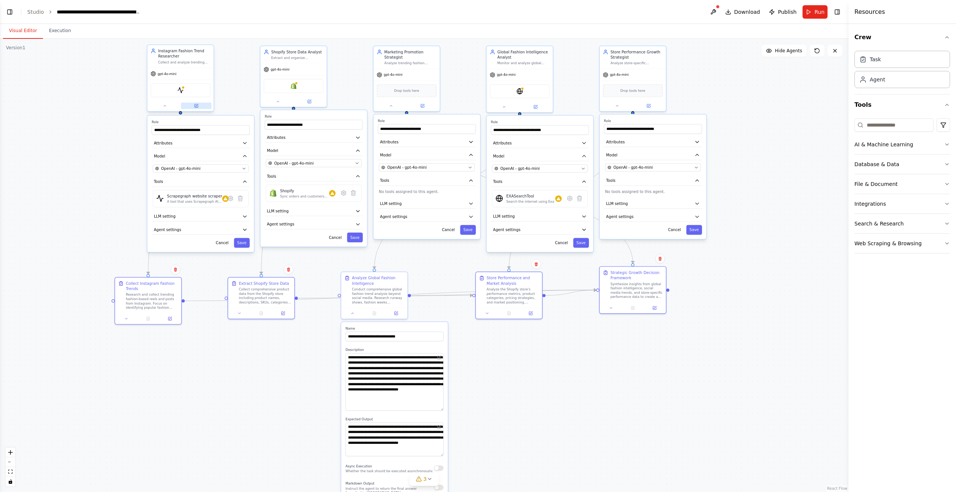
drag, startPoint x: 165, startPoint y: 106, endPoint x: 188, endPoint y: 105, distance: 22.8
click at [165, 106] on icon at bounding box center [165, 105] width 2 height 1
click at [273, 101] on button at bounding box center [278, 100] width 30 height 6
click at [391, 105] on icon at bounding box center [391, 105] width 4 height 4
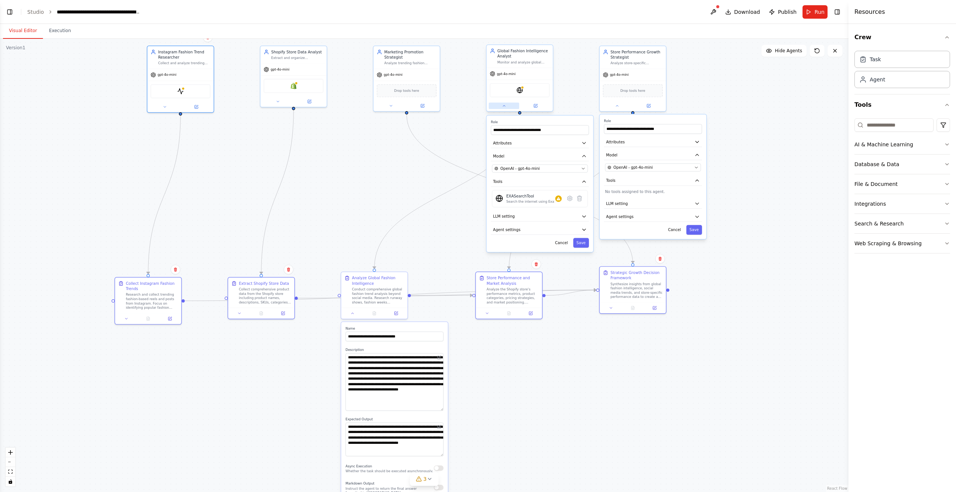
click at [505, 108] on button at bounding box center [504, 106] width 30 height 6
click at [617, 103] on icon at bounding box center [617, 105] width 4 height 4
click at [498, 105] on button at bounding box center [504, 106] width 30 height 6
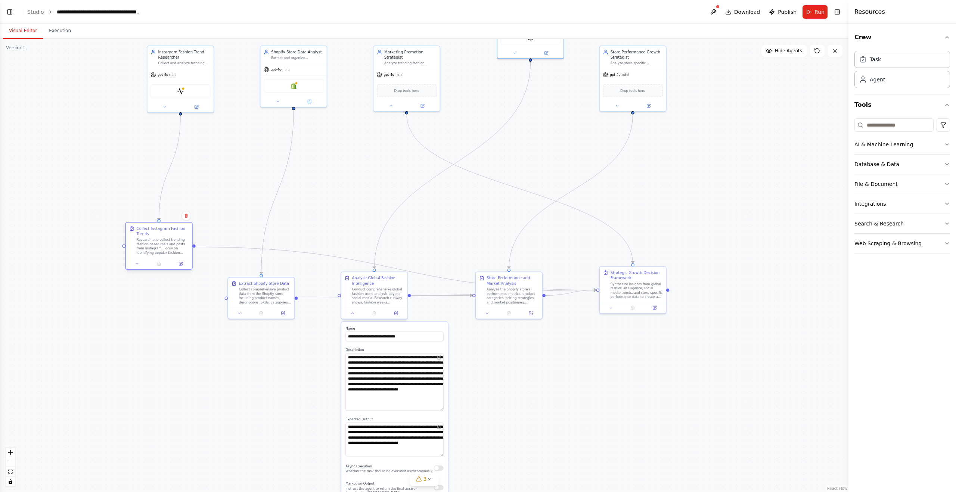
drag, startPoint x: 166, startPoint y: 296, endPoint x: 178, endPoint y: 242, distance: 56.2
click at [178, 242] on div "Research and collect trending fashion-based reels and posts from Instagram. Foc…" at bounding box center [163, 246] width 52 height 17
click at [560, 162] on div ".deletable-edge-delete-btn { width: 20px; height: 20px; border: 0px solid #ffff…" at bounding box center [424, 265] width 848 height 453
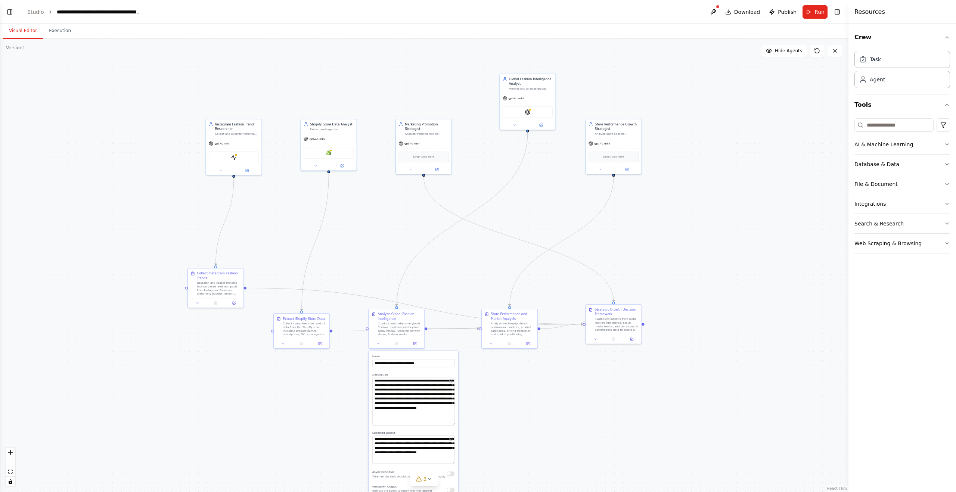
drag, startPoint x: 560, startPoint y: 162, endPoint x: 533, endPoint y: 132, distance: 39.9
click at [552, 217] on div ".deletable-edge-delete-btn { width: 20px; height: 20px; border: 0px solid #ffff…" at bounding box center [424, 265] width 848 height 453
drag, startPoint x: 523, startPoint y: 104, endPoint x: 519, endPoint y: 134, distance: 30.9
click at [518, 132] on div "Global Fashion Intelligence Analyst Monitor and analyze global fashion trends, …" at bounding box center [526, 128] width 44 height 13
click at [658, 290] on div ".deletable-edge-delete-btn { width: 20px; height: 20px; border: 0px solid #ffff…" at bounding box center [424, 265] width 848 height 453
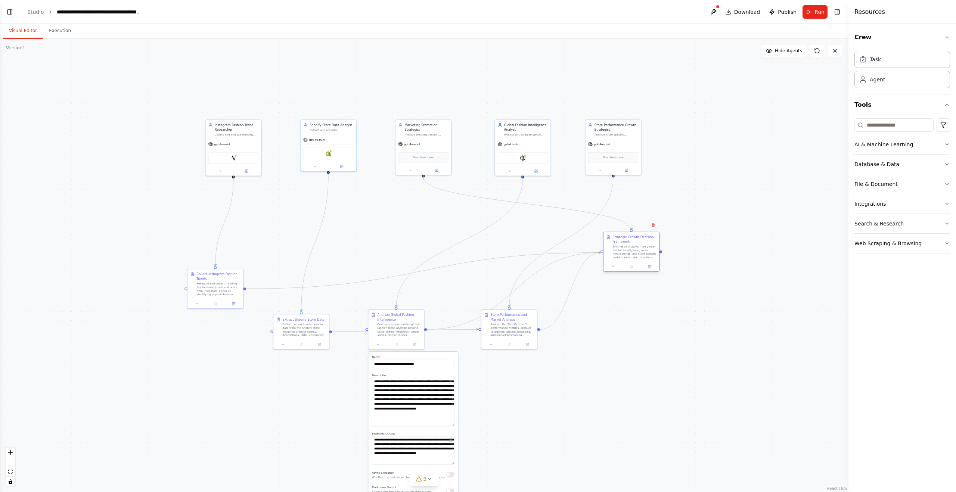
drag, startPoint x: 609, startPoint y: 317, endPoint x: 626, endPoint y: 246, distance: 72.4
click at [627, 245] on div "Strategic Growth Decision Framework Synthesize insights from global fashion int…" at bounding box center [634, 247] width 44 height 24
drag, startPoint x: 511, startPoint y: 323, endPoint x: 568, endPoint y: 322, distance: 56.4
click at [568, 322] on div "Analyze the Shopify store's performance metrics, product categories, pricing st…" at bounding box center [571, 329] width 44 height 15
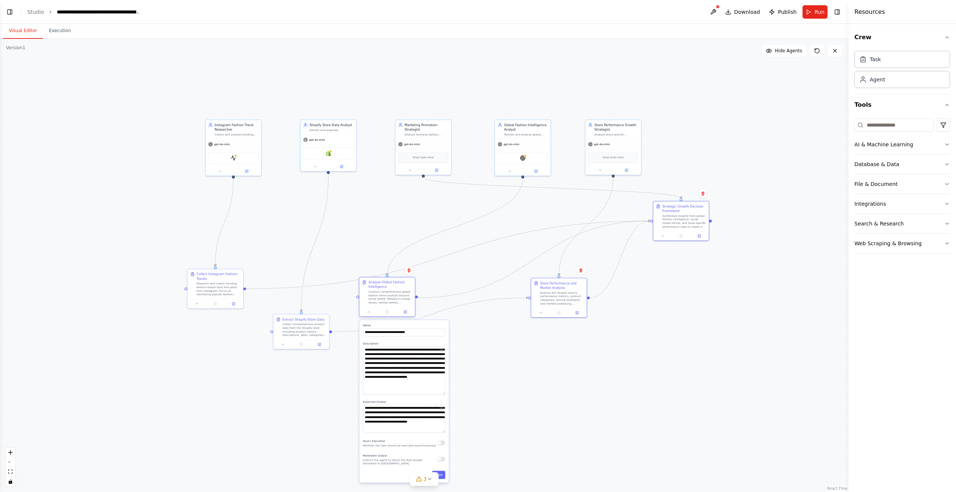
drag, startPoint x: 412, startPoint y: 322, endPoint x: 406, endPoint y: 289, distance: 33.0
click at [405, 289] on div "Analyze Global Fashion Intelligence Conduct comprehensive global fashion trend …" at bounding box center [390, 292] width 44 height 24
click at [580, 373] on div ".deletable-edge-delete-btn { width: 20px; height: 20px; border: 0px solid #ffff…" at bounding box center [424, 265] width 848 height 453
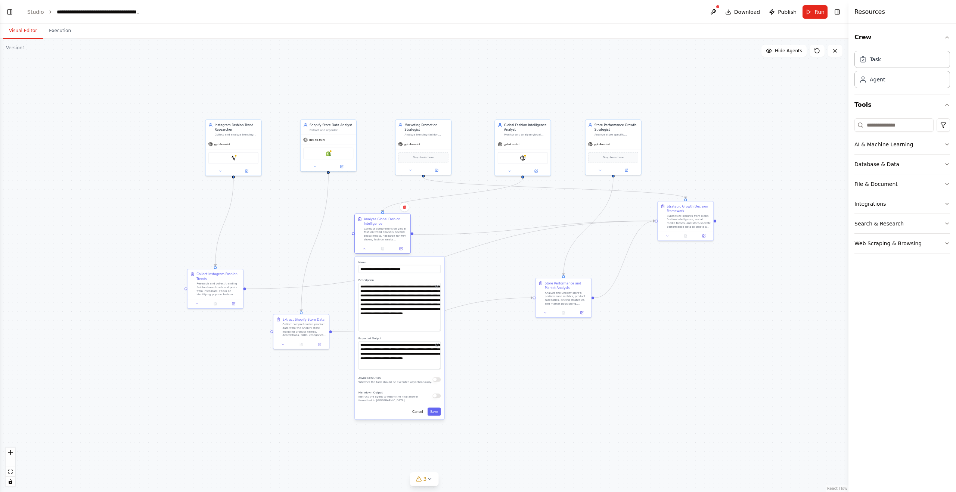
drag, startPoint x: 375, startPoint y: 290, endPoint x: 367, endPoint y: 225, distance: 65.7
click at [367, 225] on div "Analyze Global Fashion Intelligence Conduct comprehensive global fashion trend …" at bounding box center [386, 229] width 44 height 24
click at [366, 251] on button at bounding box center [365, 249] width 16 height 6
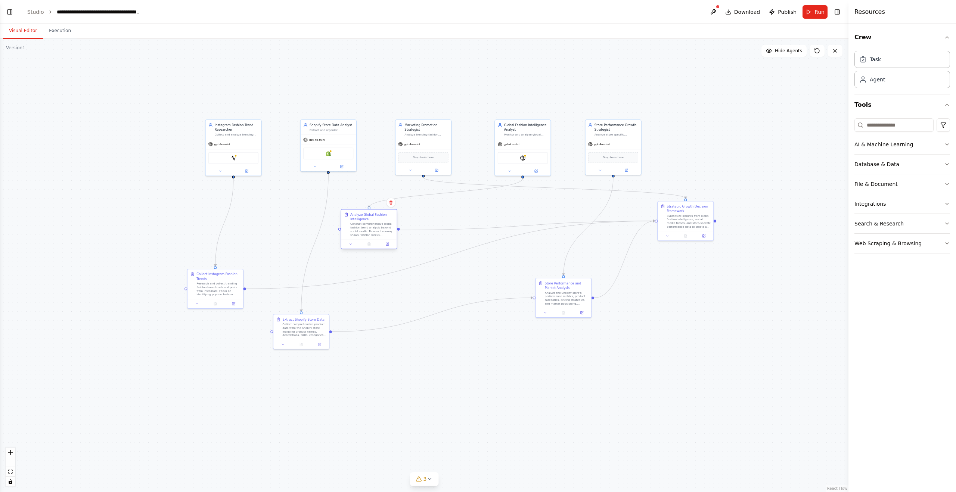
drag, startPoint x: 369, startPoint y: 225, endPoint x: 358, endPoint y: 220, distance: 11.7
click at [358, 220] on div "Analyze Global Fashion Intelligence" at bounding box center [372, 216] width 44 height 9
drag, startPoint x: 559, startPoint y: 304, endPoint x: 568, endPoint y: 301, distance: 9.7
click at [568, 301] on div "Store Performance and Market Analysis Analyze the Shopify store's performance m…" at bounding box center [573, 288] width 56 height 30
drag, startPoint x: 545, startPoint y: 357, endPoint x: 573, endPoint y: 309, distance: 55.4
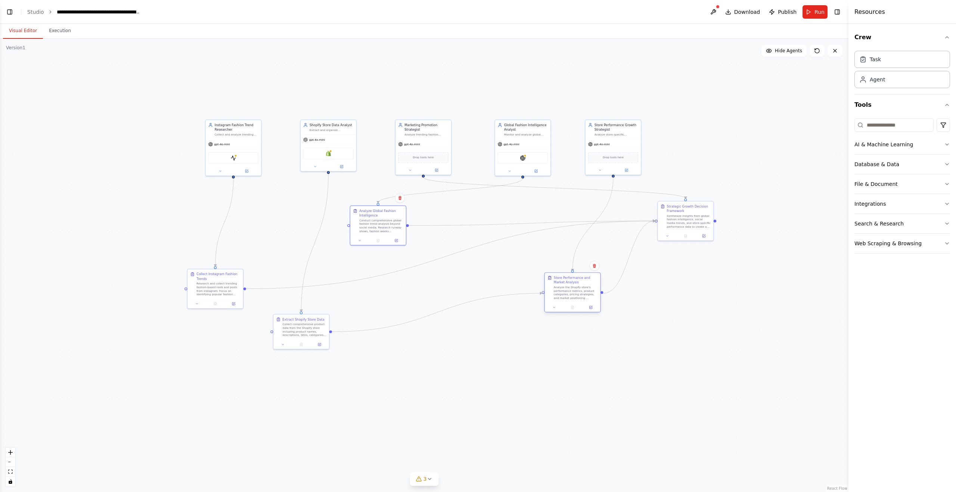
click at [545, 357] on div ".deletable-edge-delete-btn { width: 20px; height: 20px; border: 0px solid #ffff…" at bounding box center [424, 265] width 848 height 453
drag, startPoint x: 575, startPoint y: 284, endPoint x: 527, endPoint y: 260, distance: 52.9
click at [527, 260] on div "Store Performance and Market Analysis" at bounding box center [531, 257] width 44 height 9
drag, startPoint x: 305, startPoint y: 328, endPoint x: 320, endPoint y: 326, distance: 15.4
click at [320, 326] on div "Collect comprehensive product data from the Shopify store including product nam…" at bounding box center [318, 329] width 44 height 15
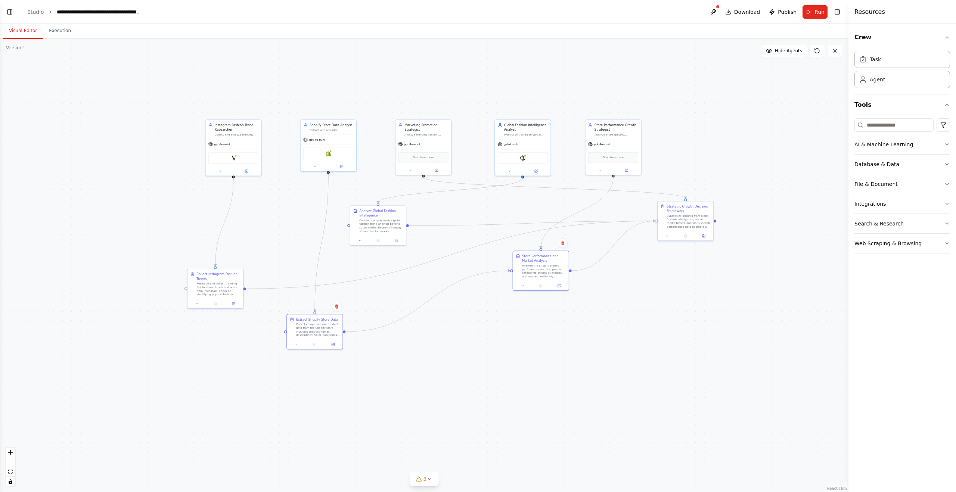
click at [531, 333] on div ".deletable-edge-delete-btn { width: 20px; height: 20px; border: 0px solid #ffff…" at bounding box center [424, 265] width 848 height 453
drag, startPoint x: 544, startPoint y: 260, endPoint x: 548, endPoint y: 268, distance: 8.9
click at [486, 282] on div "Store Performance and Market Analysis" at bounding box center [485, 281] width 44 height 9
drag, startPoint x: 673, startPoint y: 214, endPoint x: 560, endPoint y: 279, distance: 129.5
click at [560, 281] on div "Synthesize insights from global fashion intelligence, social media trends, and …" at bounding box center [576, 288] width 44 height 15
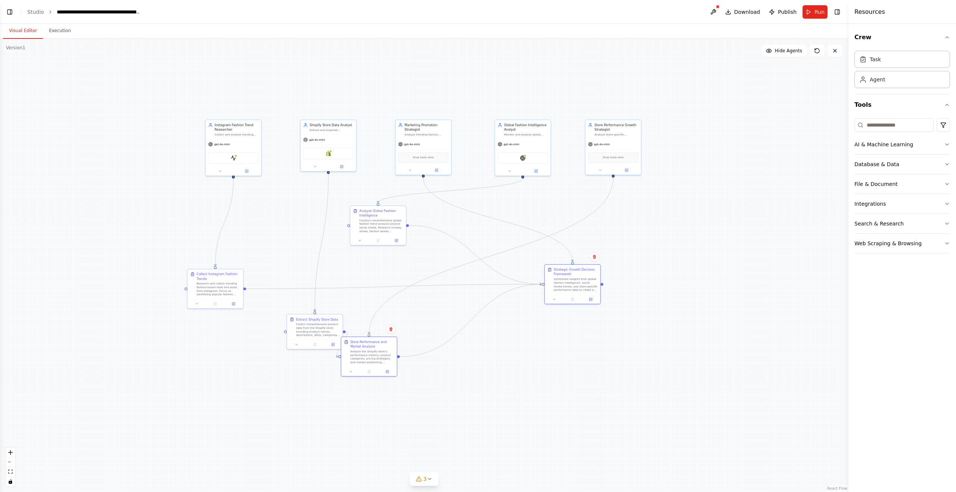
click at [472, 351] on div ".deletable-edge-delete-btn { width: 20px; height: 20px; border: 0px solid #ffff…" at bounding box center [424, 265] width 848 height 453
drag, startPoint x: 373, startPoint y: 349, endPoint x: 429, endPoint y: 327, distance: 60.3
click at [418, 319] on div "Analyze the Shopify store's performance metrics, product categories, pricing st…" at bounding box center [417, 324] width 44 height 15
click at [430, 327] on div "Analyze the Shopify store's performance metrics, product categories, pricing st…" at bounding box center [417, 324] width 44 height 15
click at [649, 362] on div ".deletable-edge-delete-btn { width: 20px; height: 20px; border: 0px solid #ffff…" at bounding box center [424, 265] width 848 height 453
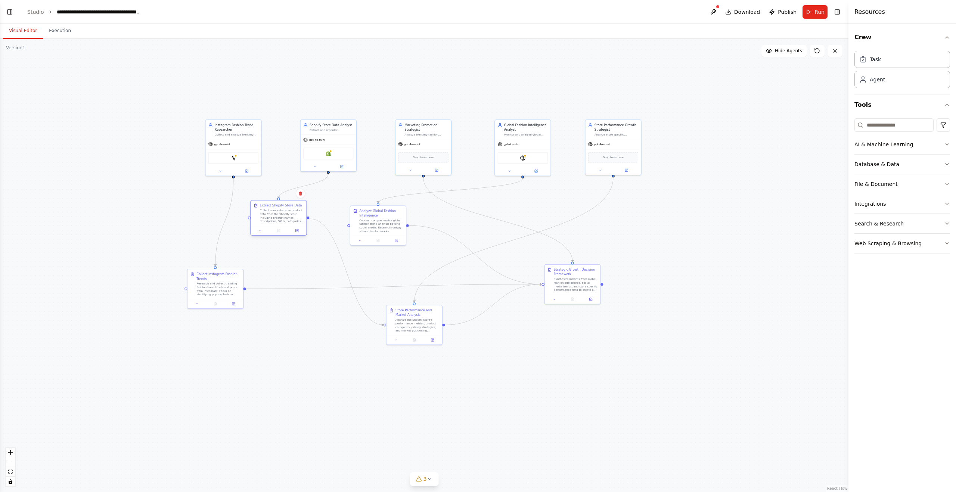
drag, startPoint x: 310, startPoint y: 328, endPoint x: 274, endPoint y: 216, distance: 118.0
click at [274, 216] on div "Collect comprehensive product data from the Shopify store including product nam…" at bounding box center [282, 216] width 44 height 15
click at [209, 282] on div "Research and collect trending fashion-based reels and posts from Instagram. Foc…" at bounding box center [218, 288] width 44 height 15
drag, startPoint x: 211, startPoint y: 282, endPoint x: 226, endPoint y: 271, distance: 18.1
click at [226, 271] on div "Collect Instagram Fashion Trends Research and collect trending fashion-based re…" at bounding box center [232, 274] width 44 height 24
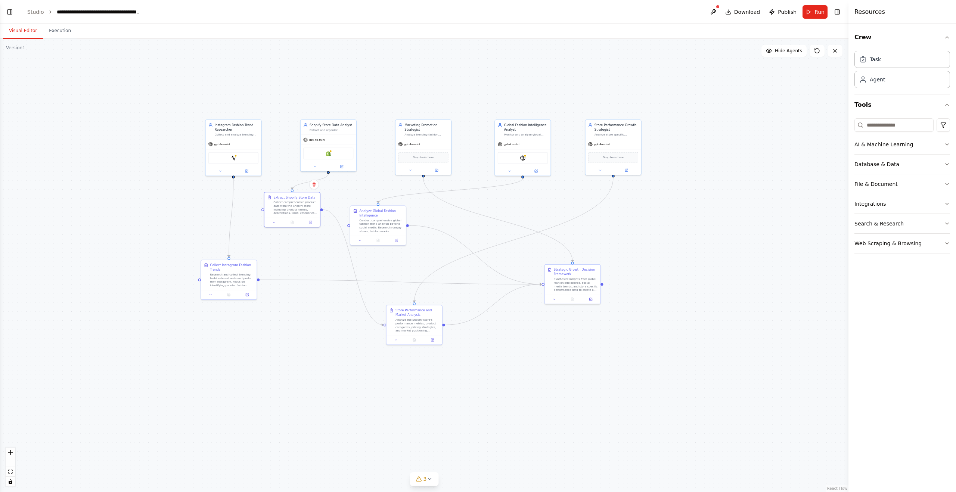
click at [341, 423] on div ".deletable-edge-delete-btn { width: 20px; height: 20px; border: 0px solid #ffff…" at bounding box center [424, 265] width 848 height 453
drag, startPoint x: 297, startPoint y: 205, endPoint x: 296, endPoint y: 323, distance: 118.4
click at [297, 323] on div "Collect comprehensive product data from the Shopify store including product nam…" at bounding box center [295, 324] width 44 height 15
drag, startPoint x: 238, startPoint y: 266, endPoint x: 244, endPoint y: 253, distance: 14.2
click at [244, 253] on div "Research and collect trending fashion-based reels and posts from Instagram. Foc…" at bounding box center [241, 256] width 44 height 15
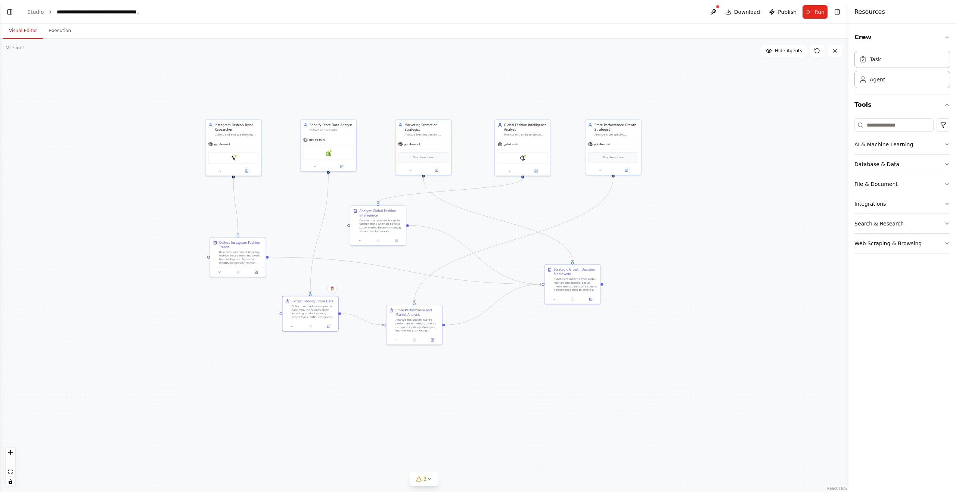
drag, startPoint x: 286, startPoint y: 329, endPoint x: 339, endPoint y: 347, distance: 56.8
click at [302, 314] on div "Collect comprehensive product data from the Shopify store including product nam…" at bounding box center [314, 312] width 44 height 15
click at [434, 396] on div ".deletable-edge-delete-btn { width: 20px; height: 20px; border: 0px solid #ffff…" at bounding box center [424, 265] width 848 height 453
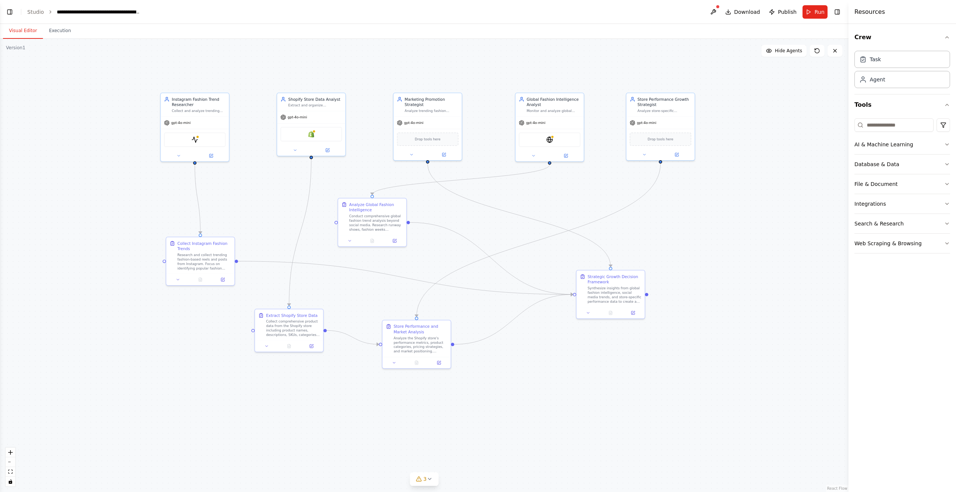
drag, startPoint x: 444, startPoint y: 393, endPoint x: 450, endPoint y: 417, distance: 25.0
click at [450, 417] on div ".deletable-edge-delete-btn { width: 20px; height: 20px; border: 0px solid #ffff…" at bounding box center [424, 265] width 848 height 453
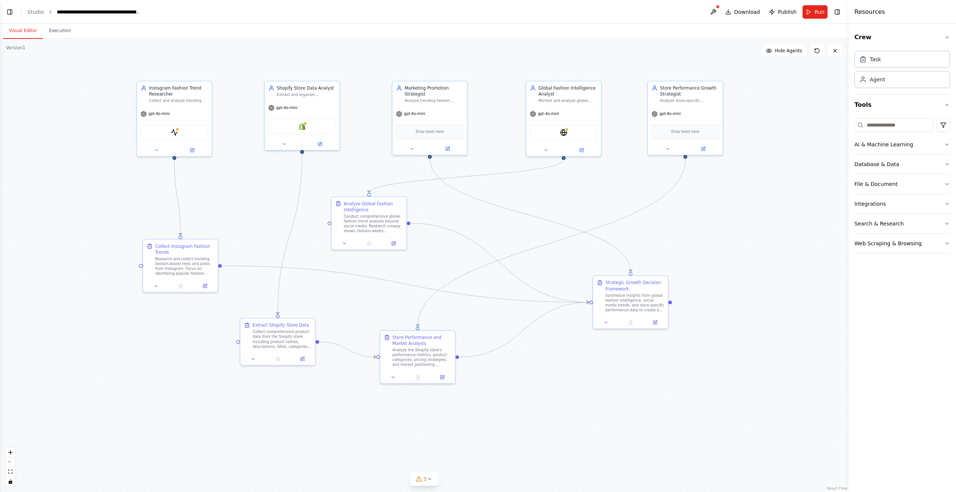
drag, startPoint x: 453, startPoint y: 422, endPoint x: 454, endPoint y: 426, distance: 4.2
click at [454, 426] on div ".deletable-edge-delete-btn { width: 20px; height: 20px; border: 0px solid #ffff…" at bounding box center [424, 265] width 848 height 453
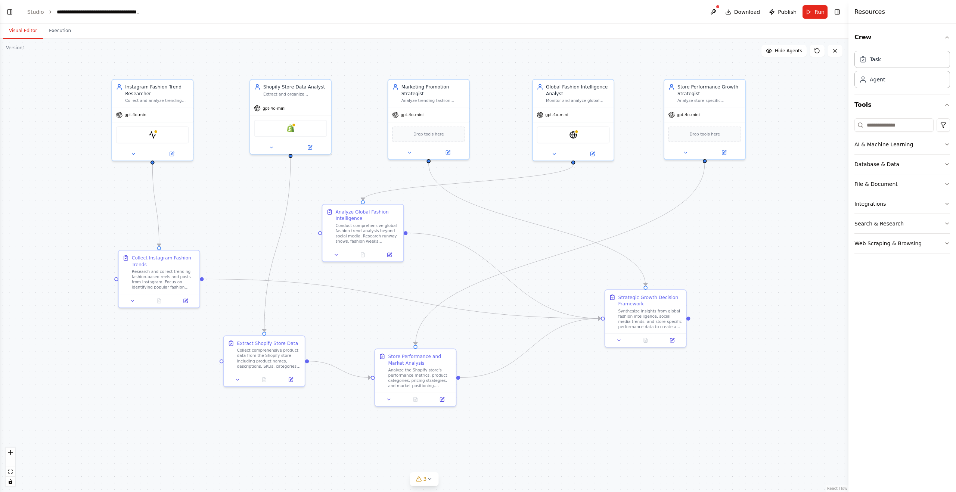
drag, startPoint x: 507, startPoint y: 385, endPoint x: 506, endPoint y: 407, distance: 22.0
click at [506, 407] on div ".deletable-edge-delete-btn { width: 20px; height: 20px; border: 0px solid #ffff…" at bounding box center [424, 265] width 848 height 453
